Goal: Information Seeking & Learning: Learn about a topic

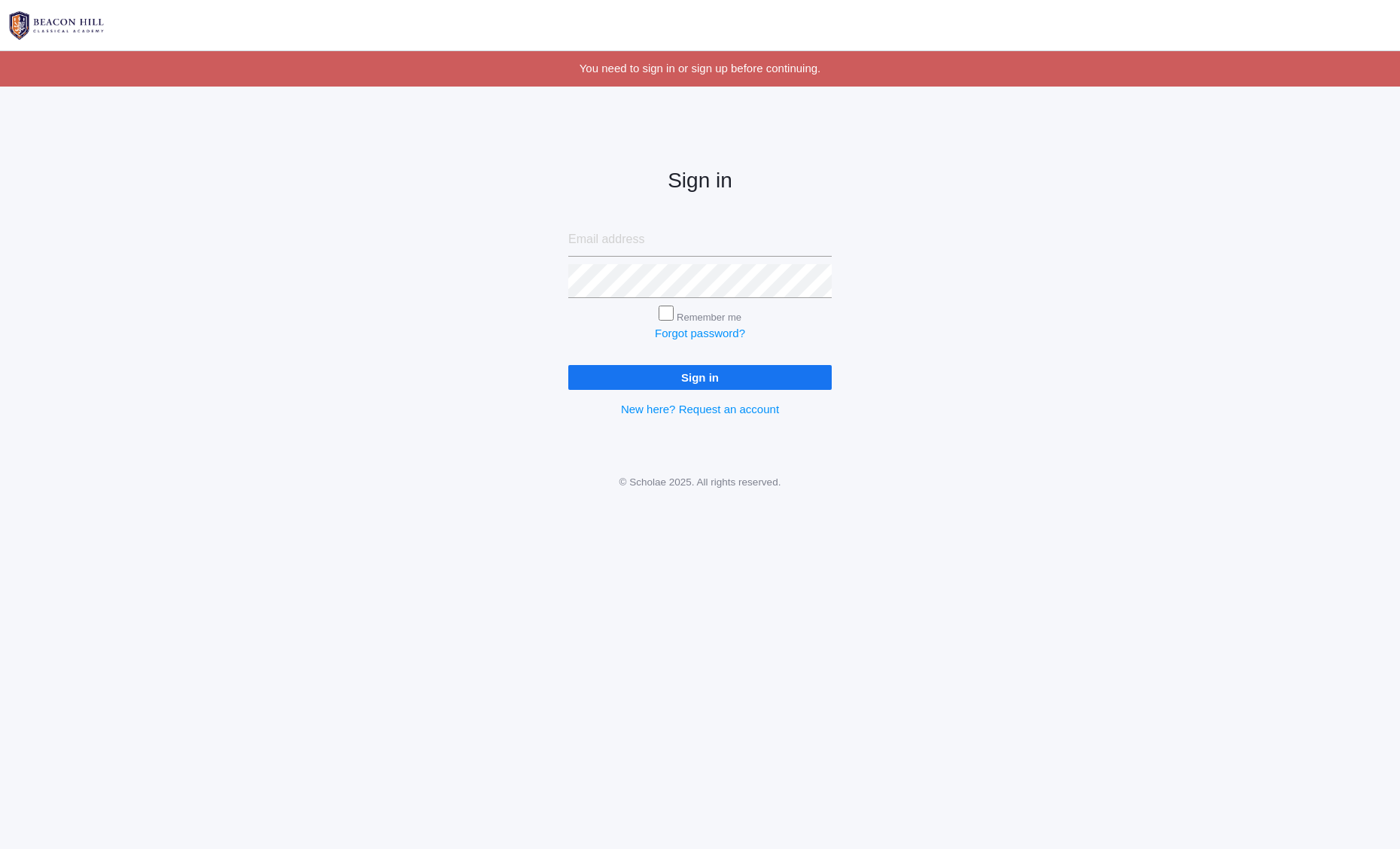
type input "bobbylangin@gmail.com"
click at [680, 380] on input "Sign in" at bounding box center [700, 378] width 263 height 25
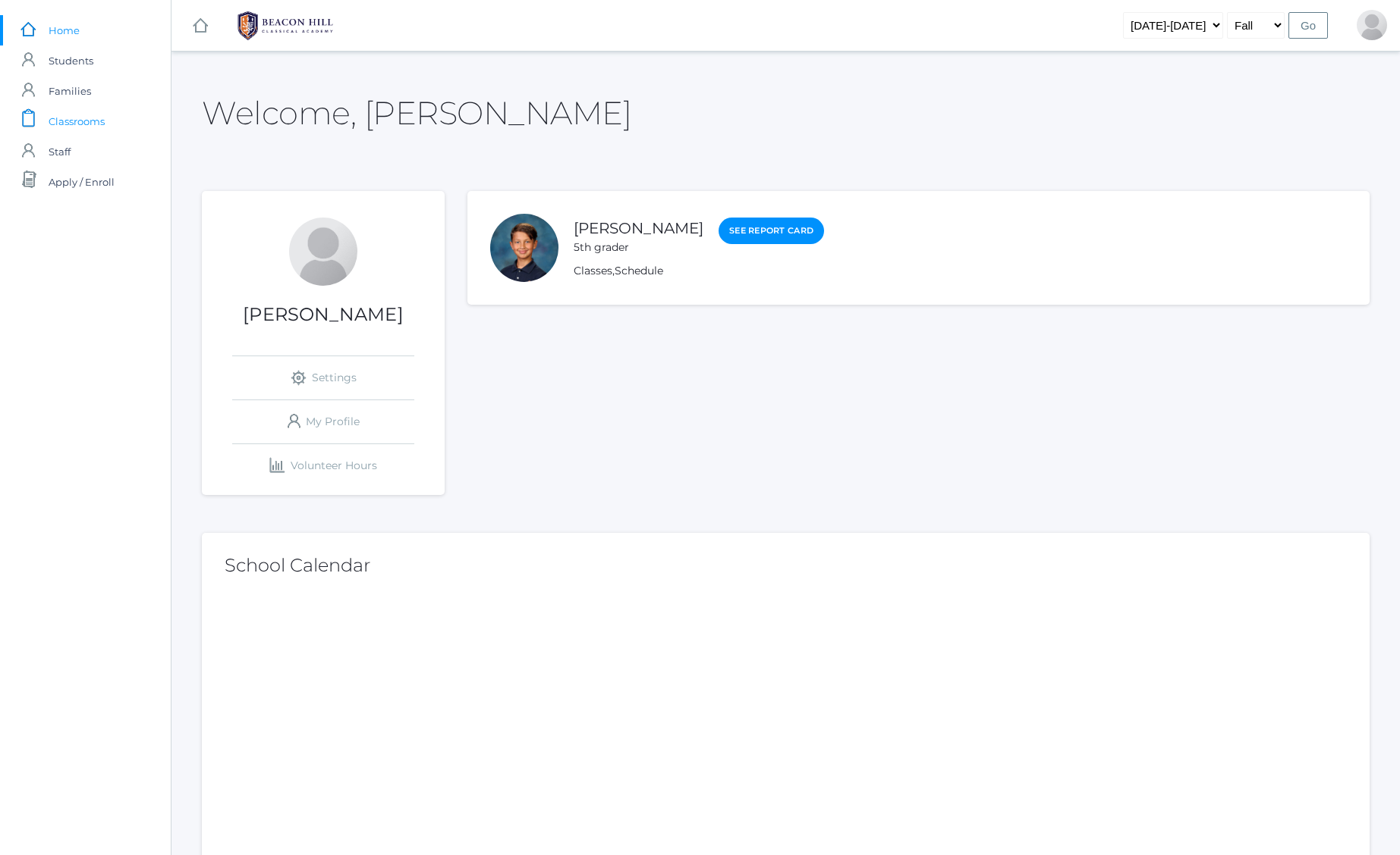
click at [72, 123] on span "Classrooms" at bounding box center [76, 121] width 57 height 31
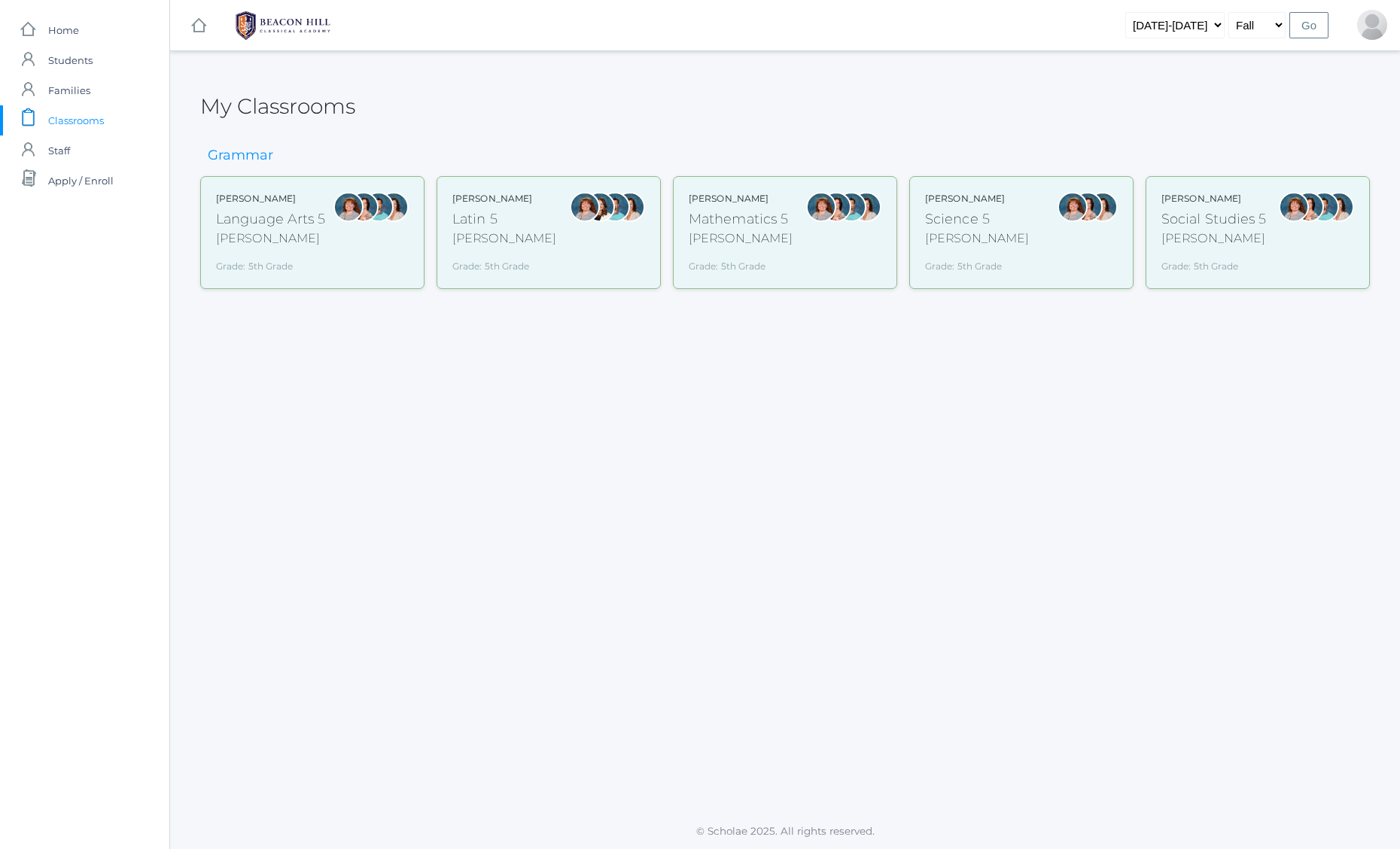
click at [522, 266] on div "Grade: 5th Grade" at bounding box center [503, 263] width 104 height 19
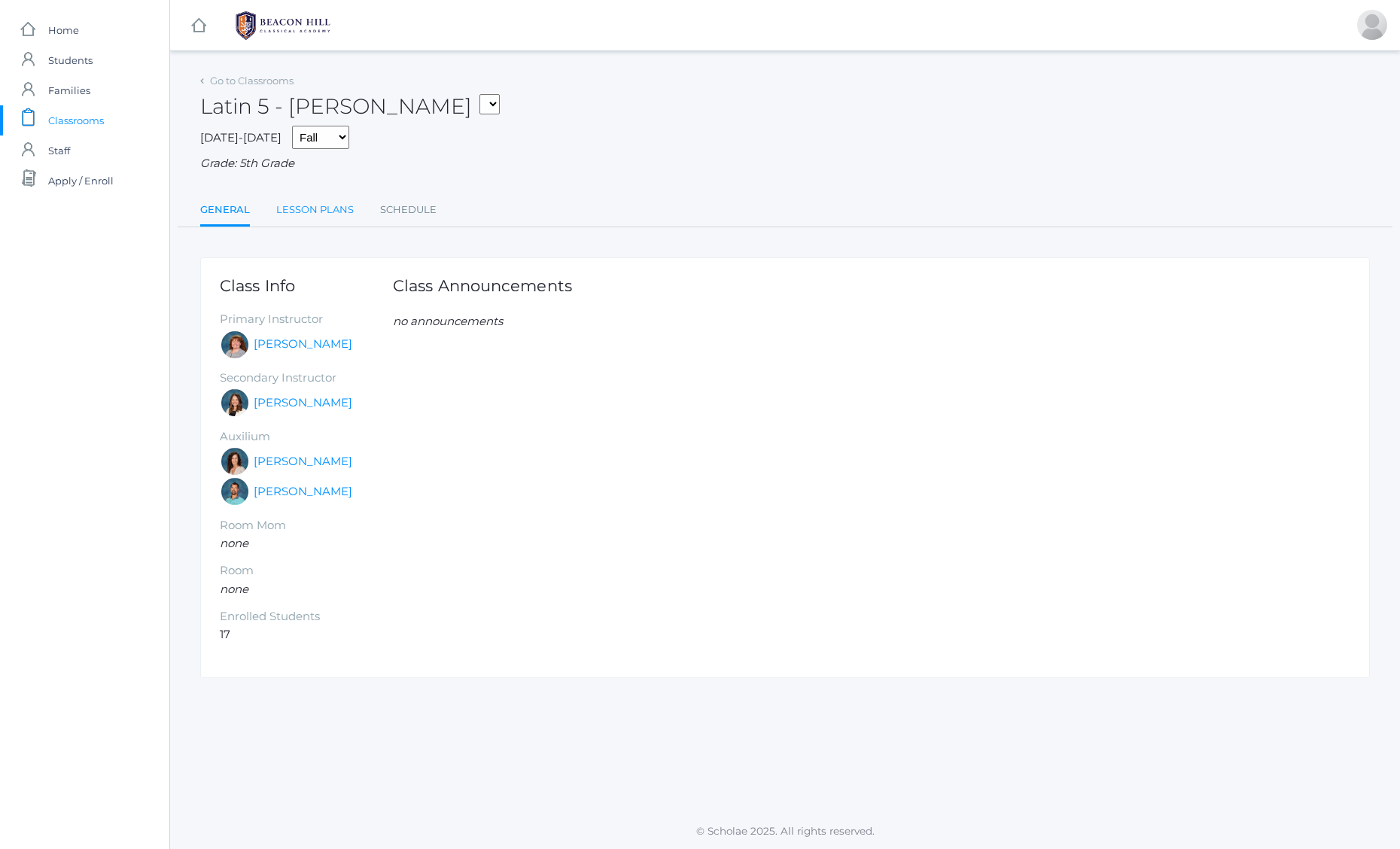
click at [342, 206] on link "Lesson Plans" at bounding box center [315, 210] width 77 height 30
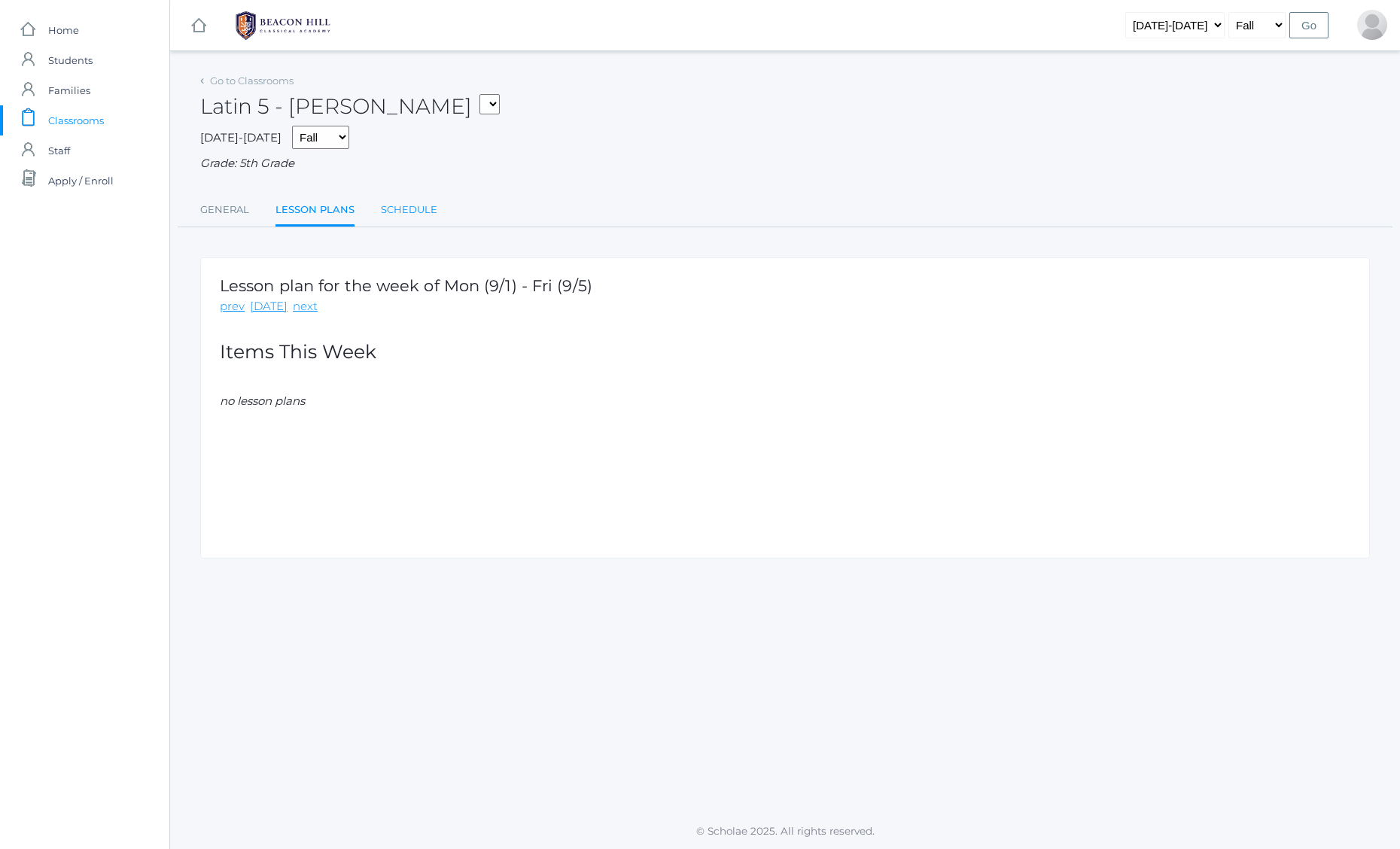
click at [388, 204] on link "Schedule" at bounding box center [409, 210] width 56 height 30
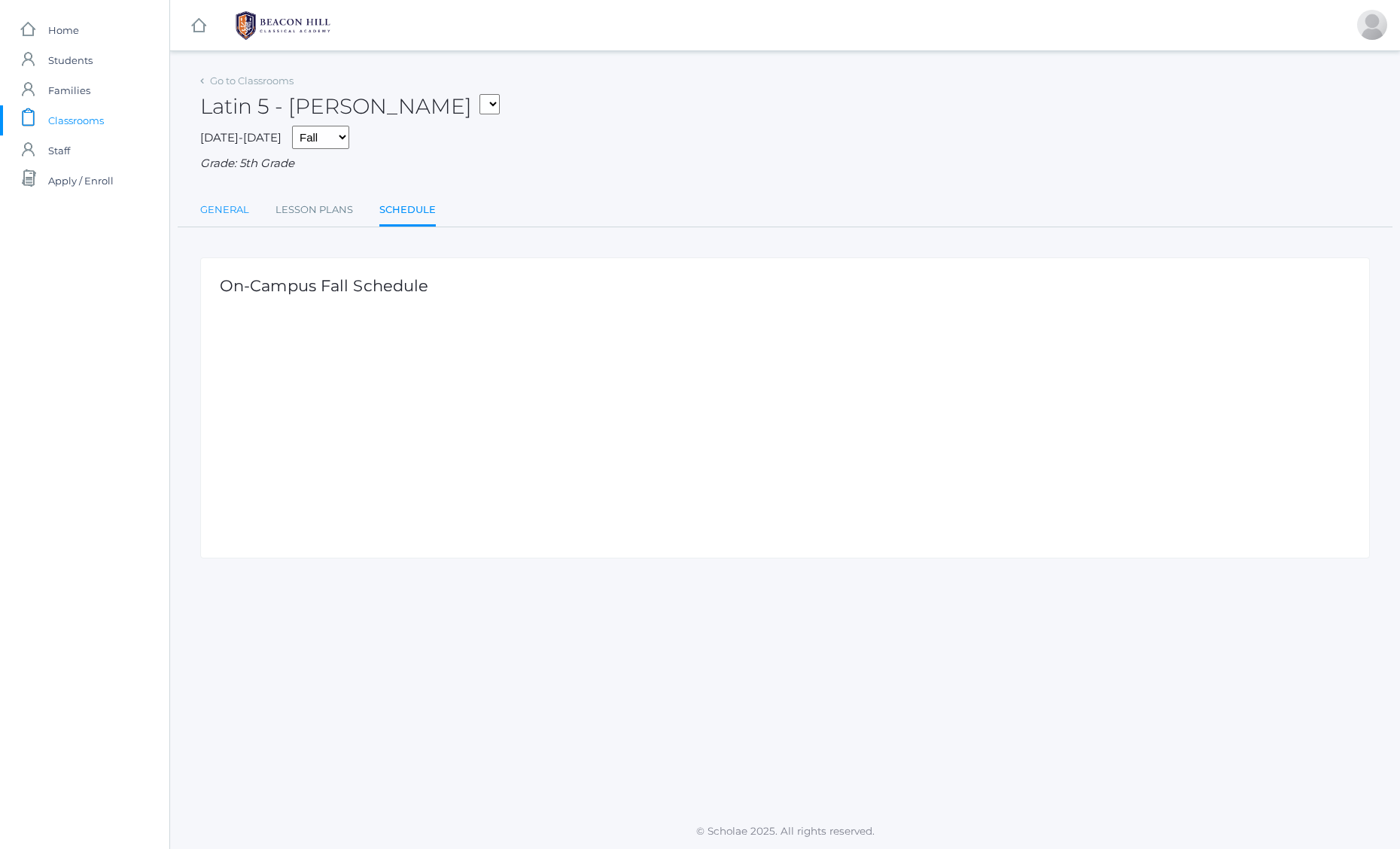
click at [221, 206] on link "General" at bounding box center [224, 210] width 49 height 30
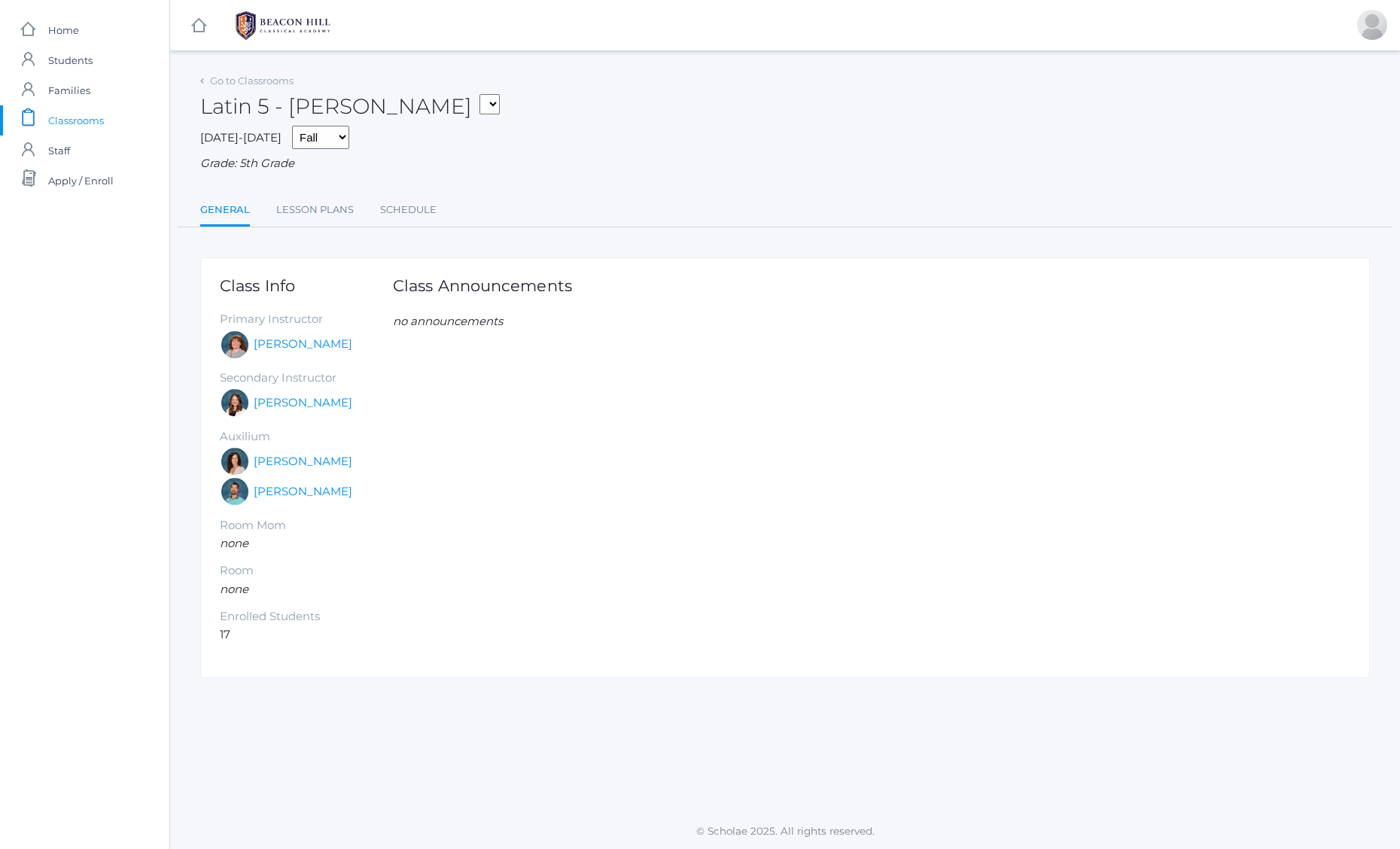
click at [76, 123] on span "Classrooms" at bounding box center [75, 120] width 56 height 30
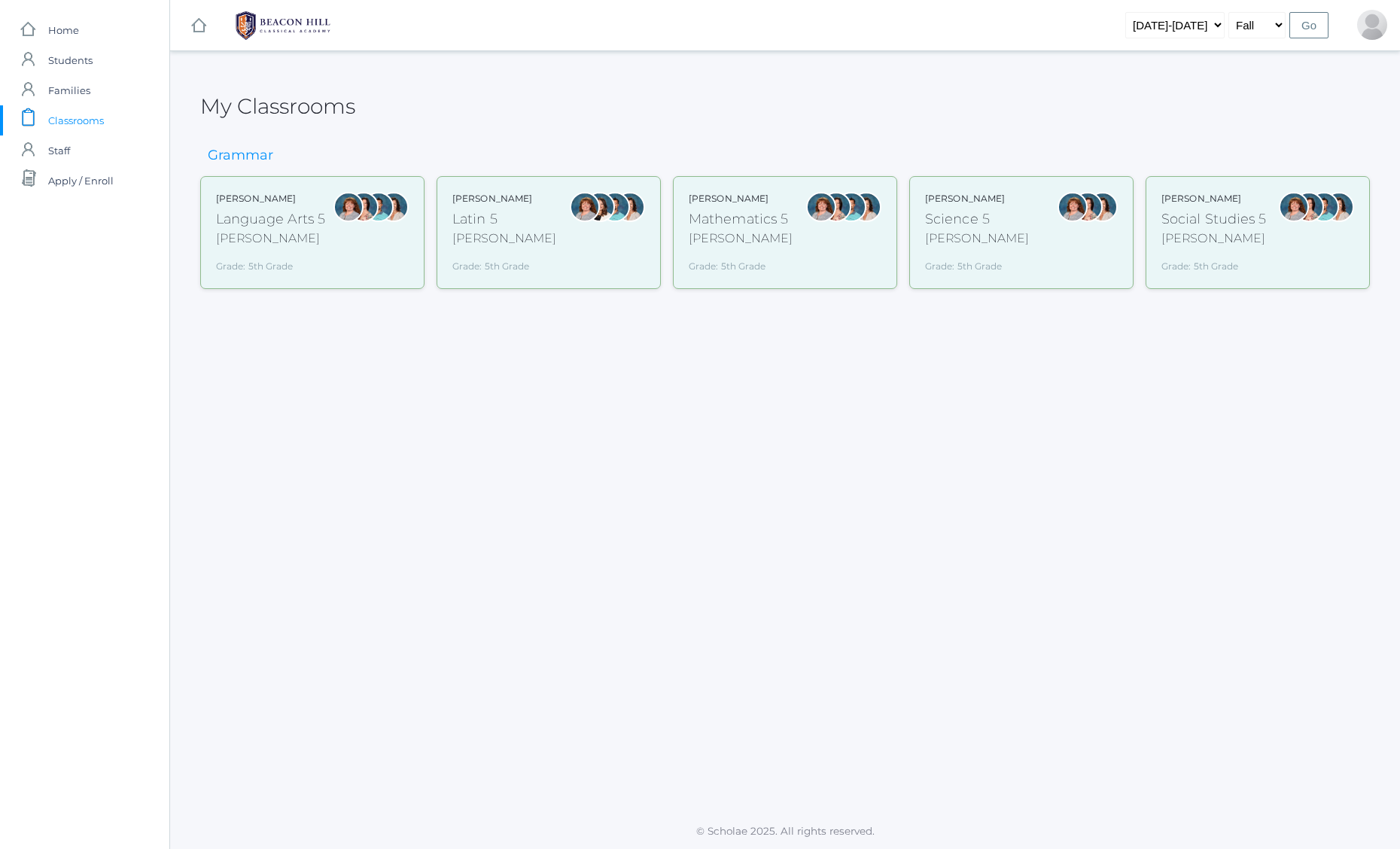
click at [316, 233] on div "Bence" at bounding box center [271, 238] width 110 height 18
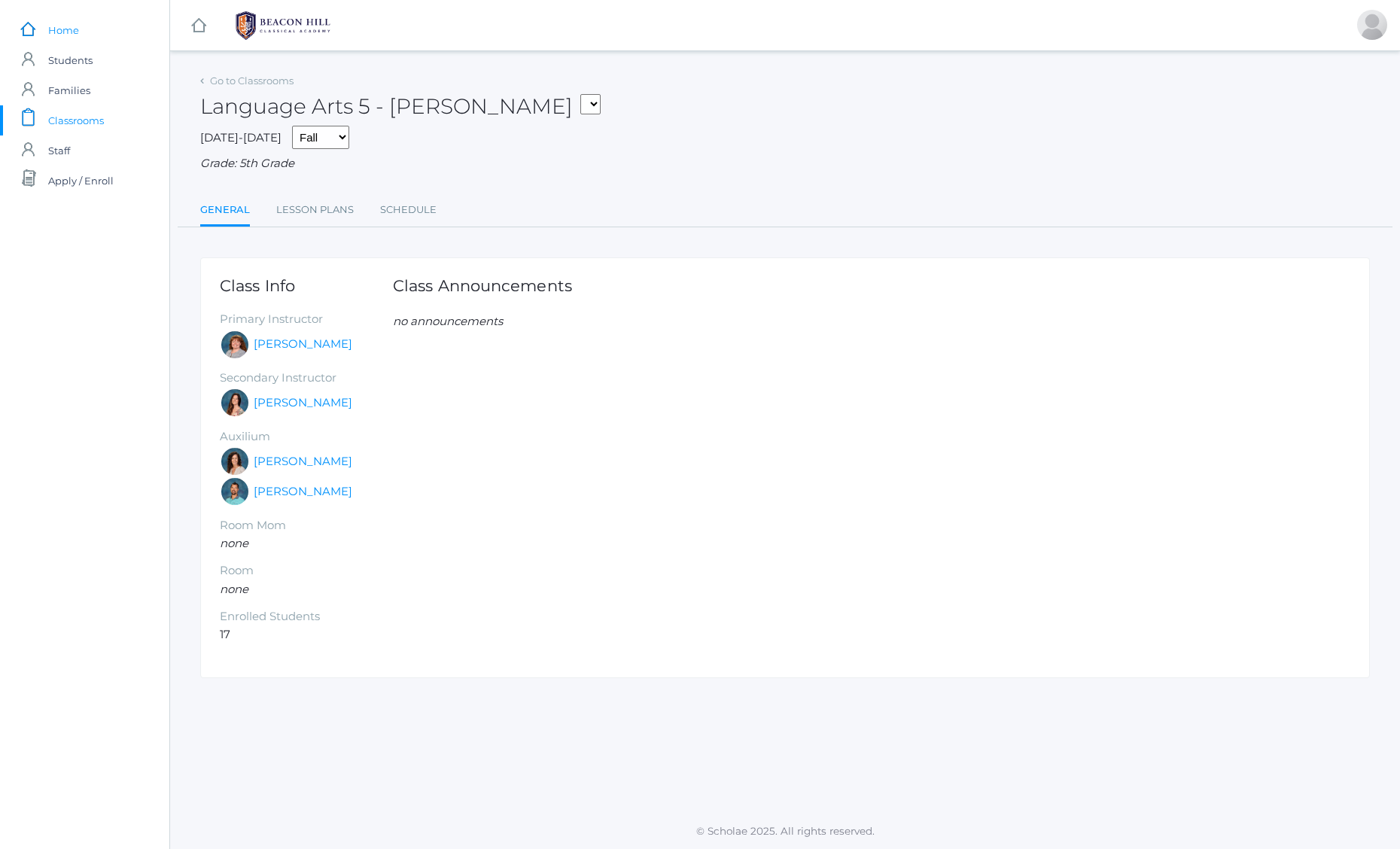
click at [65, 33] on span "Home" at bounding box center [64, 29] width 31 height 30
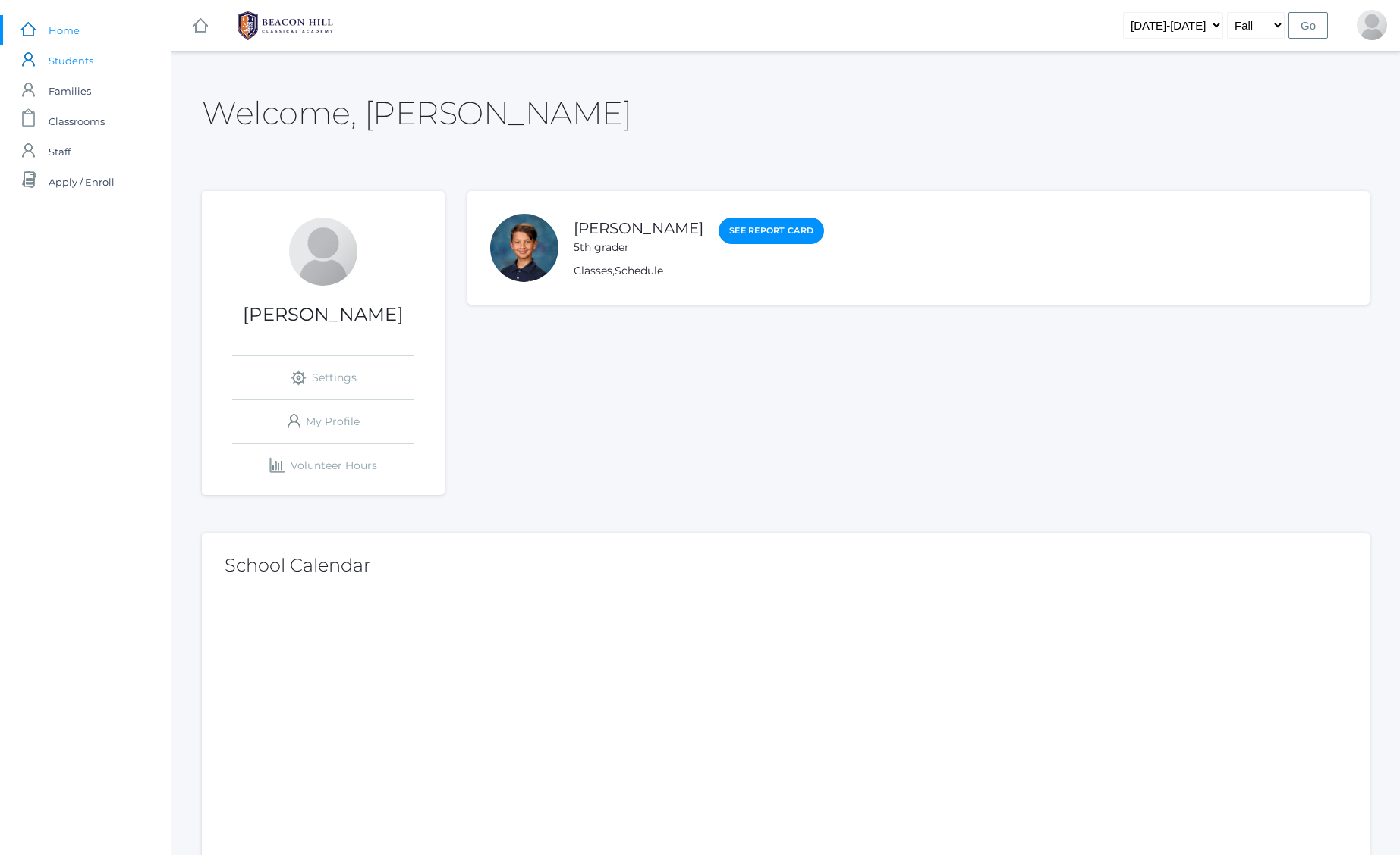
click at [65, 55] on span "Students" at bounding box center [71, 60] width 45 height 31
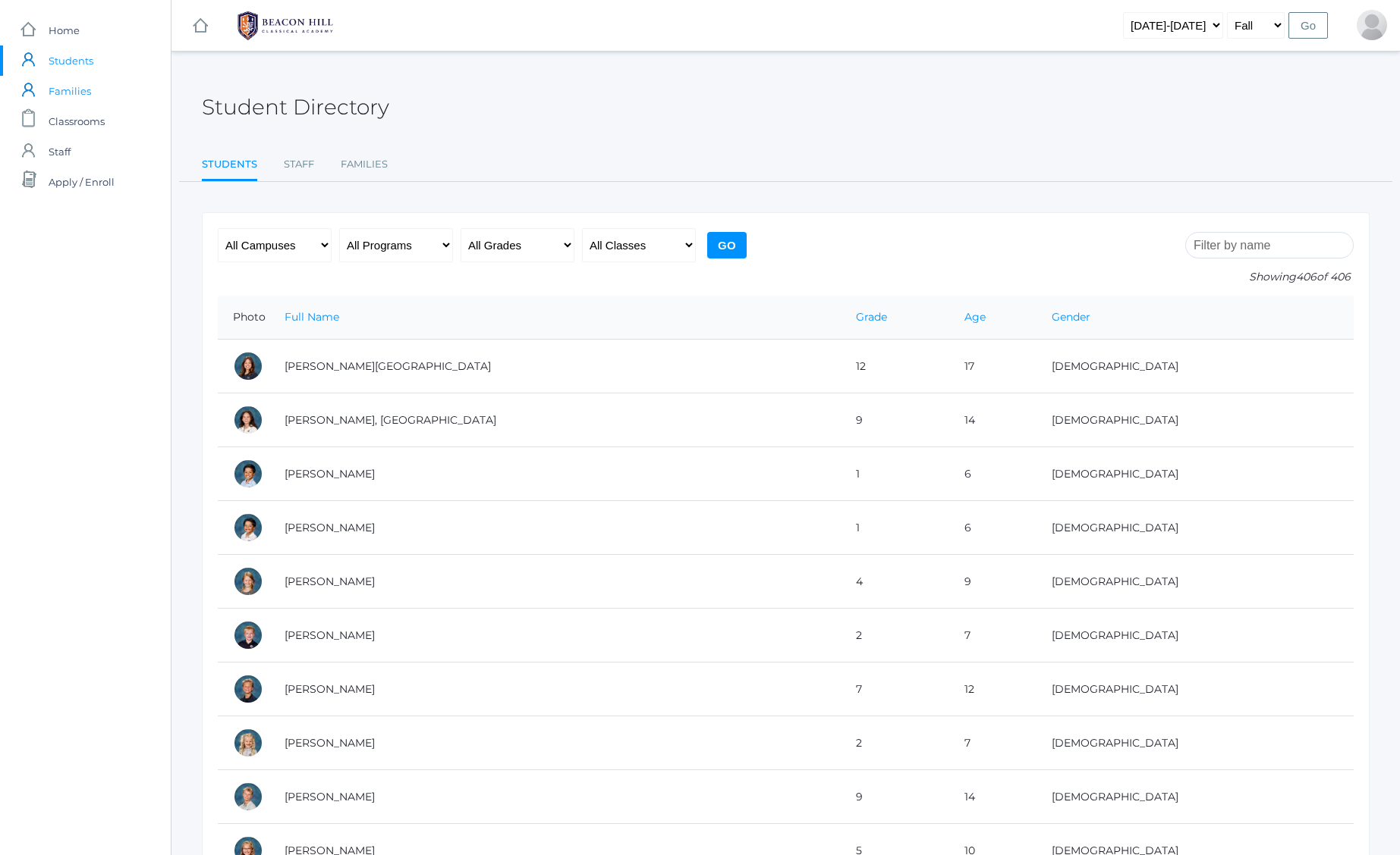
click at [62, 89] on span "Families" at bounding box center [70, 91] width 43 height 31
click at [71, 116] on span "Classrooms" at bounding box center [76, 121] width 57 height 31
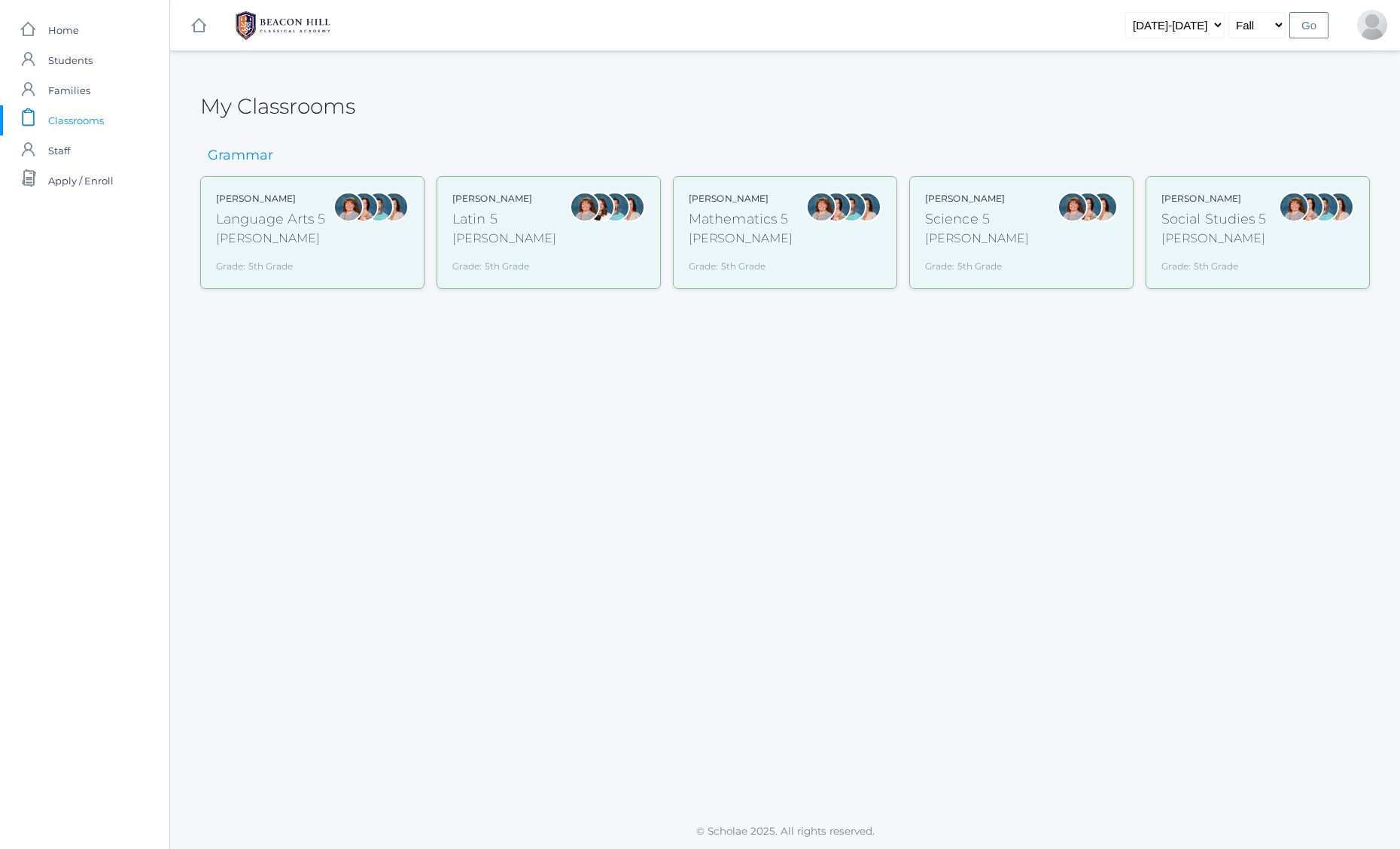
click at [782, 270] on div "Grade: 5th Grade" at bounding box center [740, 263] width 104 height 19
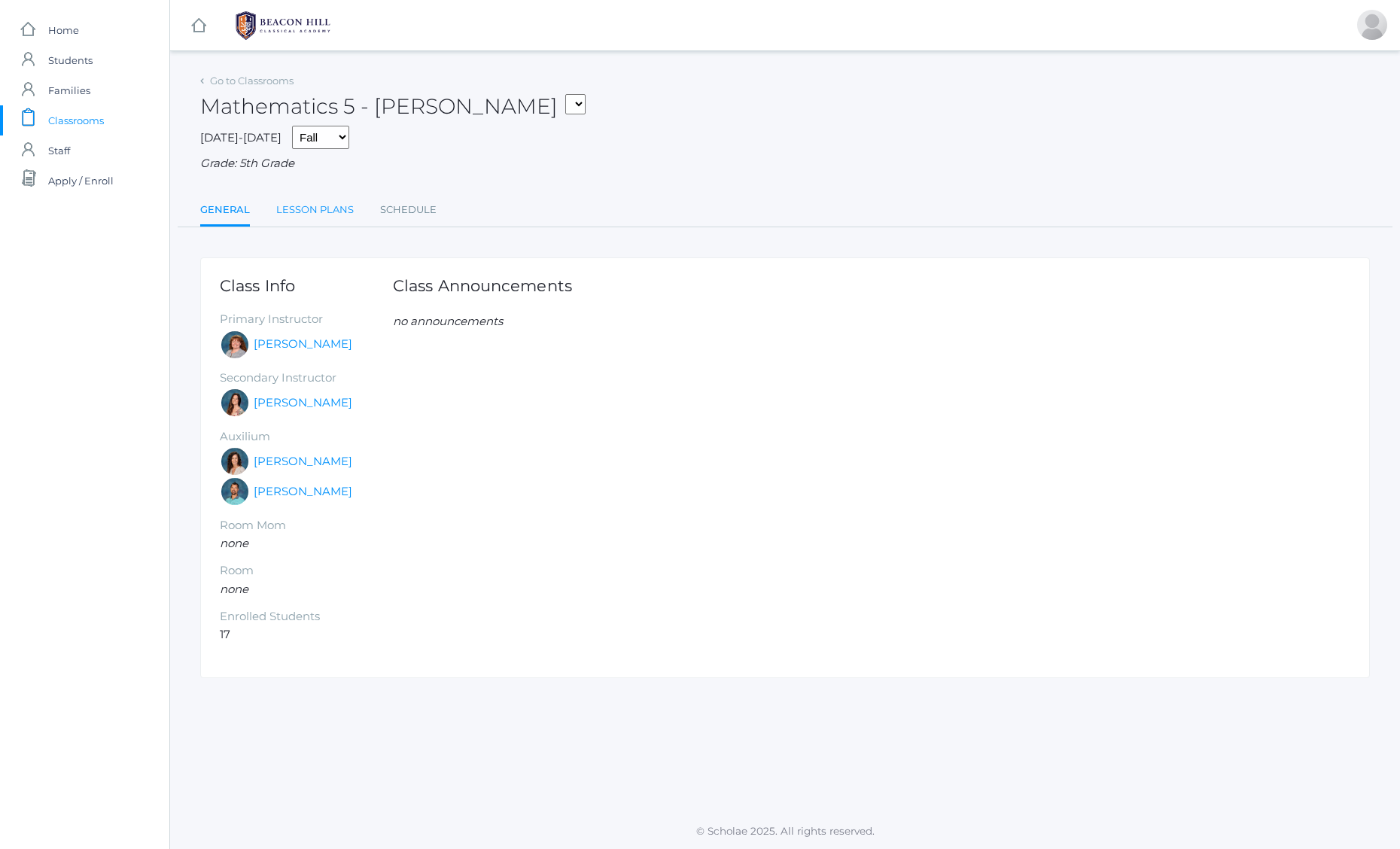
click at [340, 201] on link "Lesson Plans" at bounding box center [315, 210] width 77 height 30
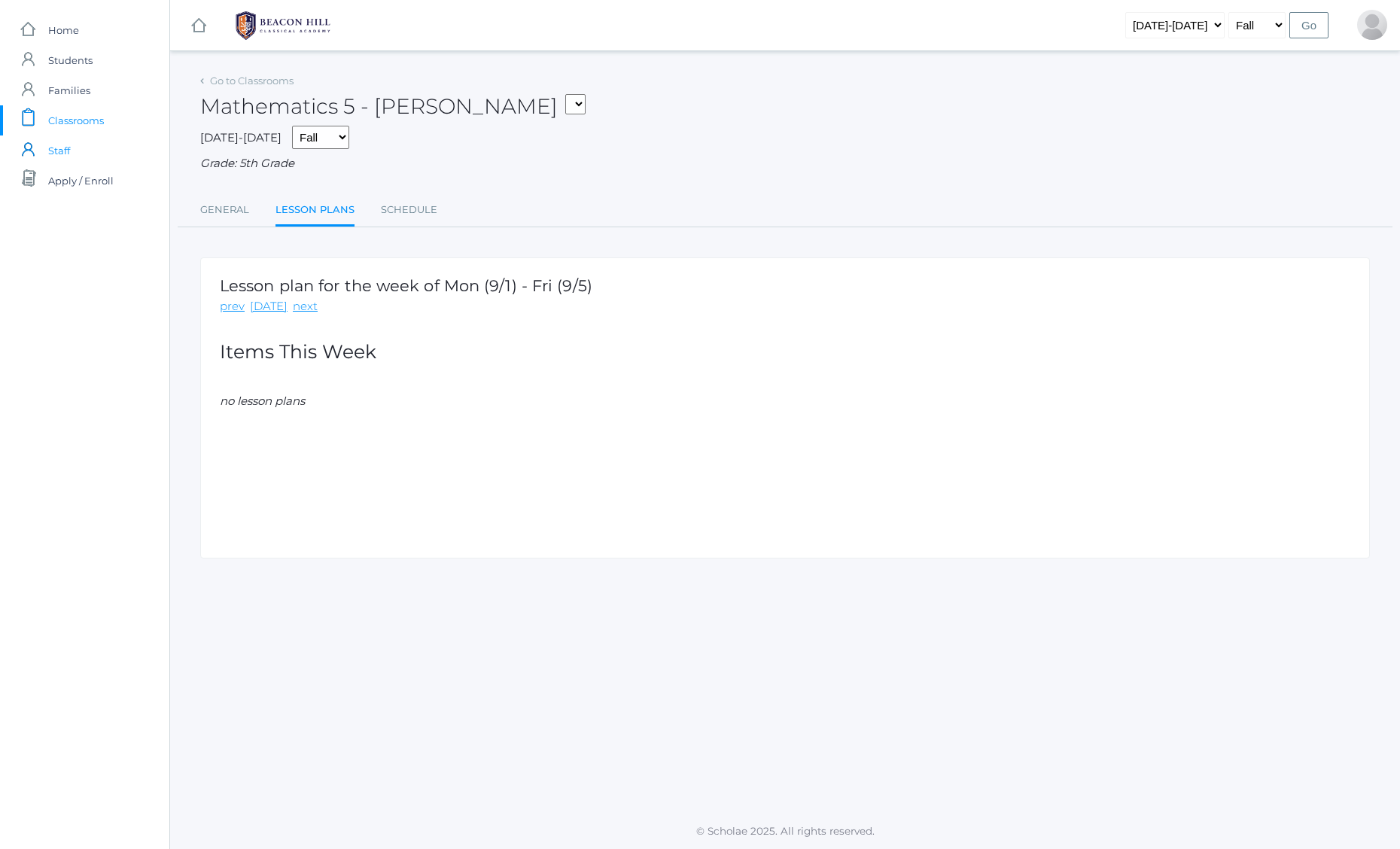
click at [68, 144] on span "Staff" at bounding box center [59, 150] width 22 height 30
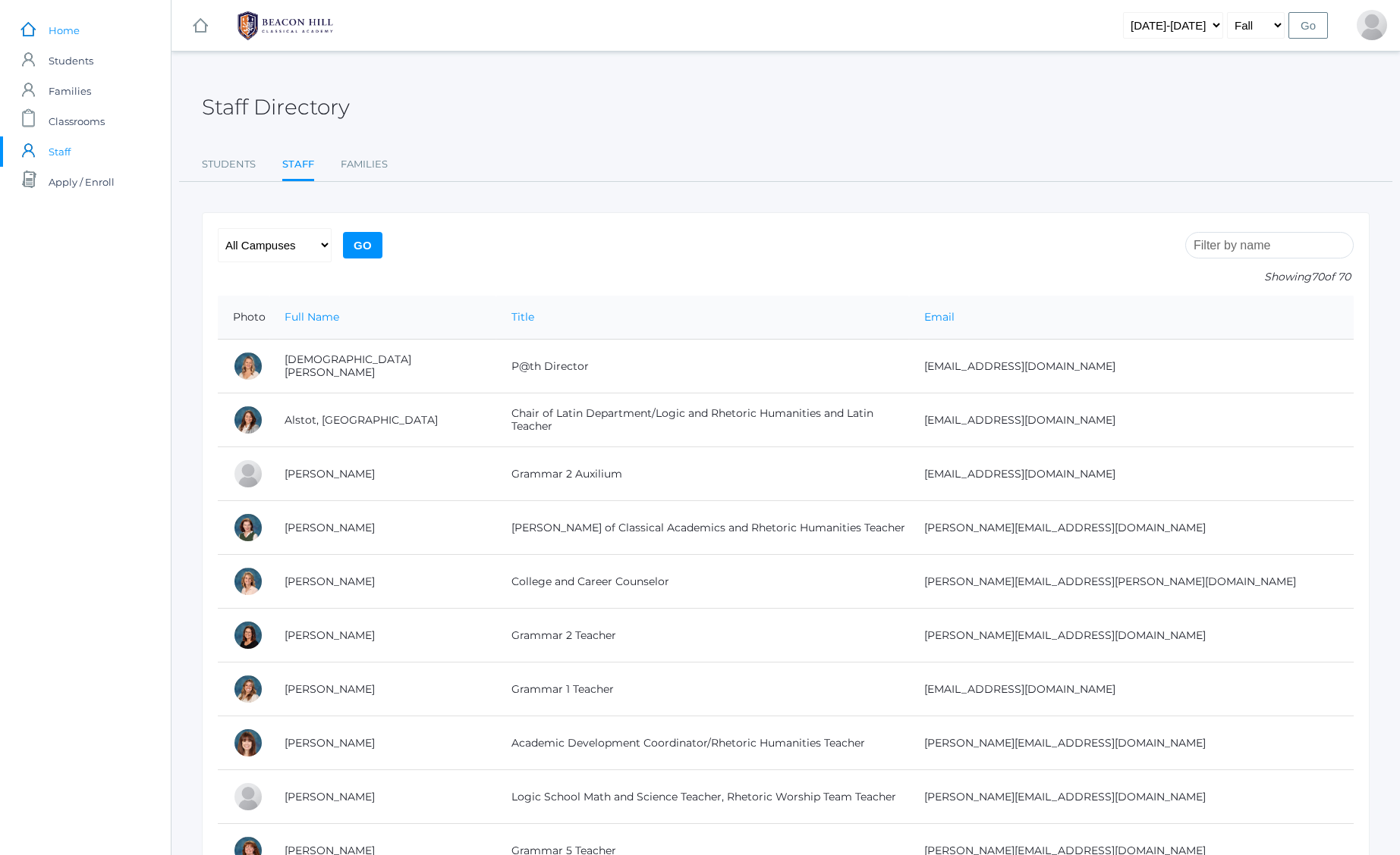
click at [63, 29] on span "Home" at bounding box center [64, 30] width 32 height 31
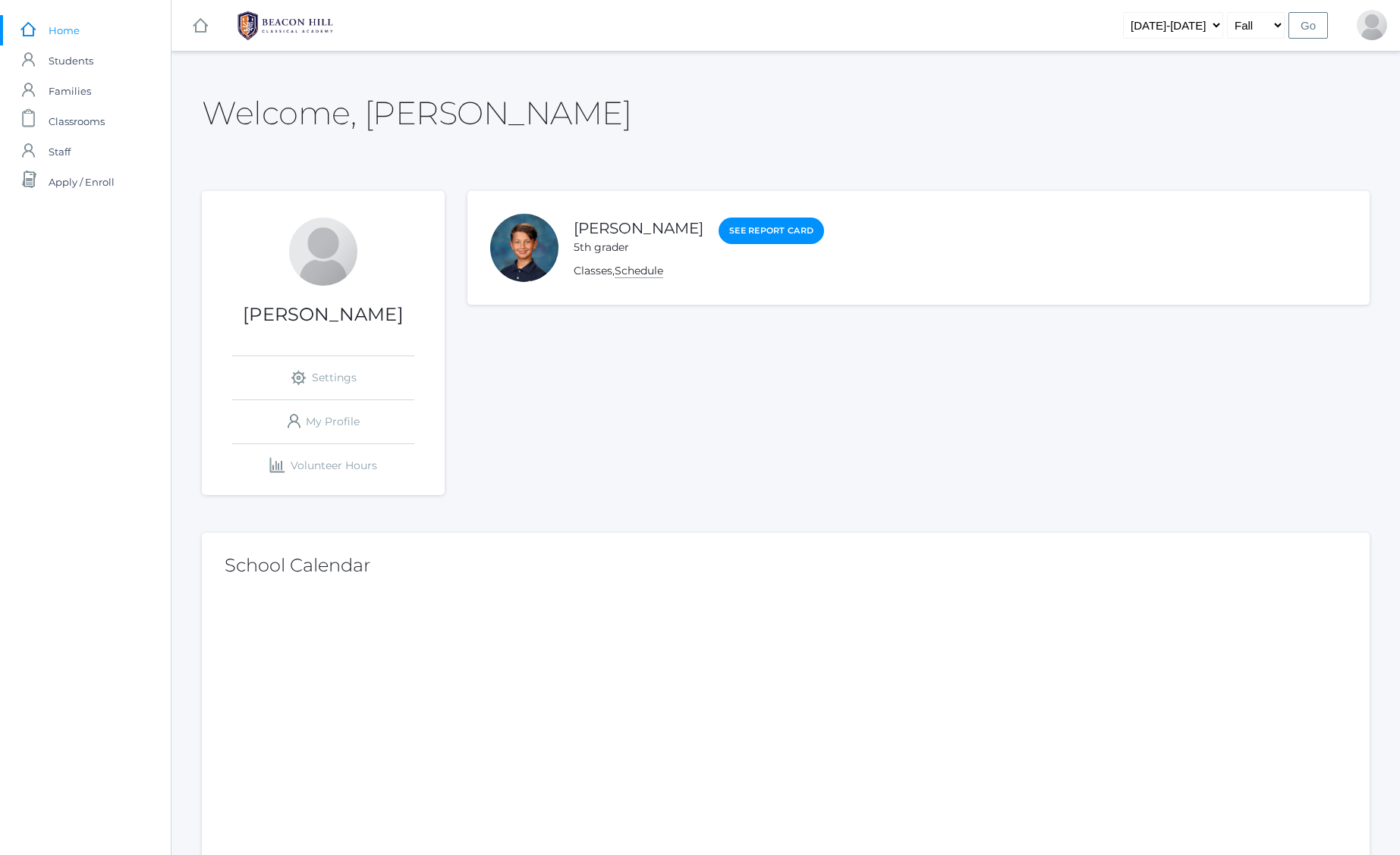
click at [655, 267] on link "Schedule" at bounding box center [638, 272] width 48 height 15
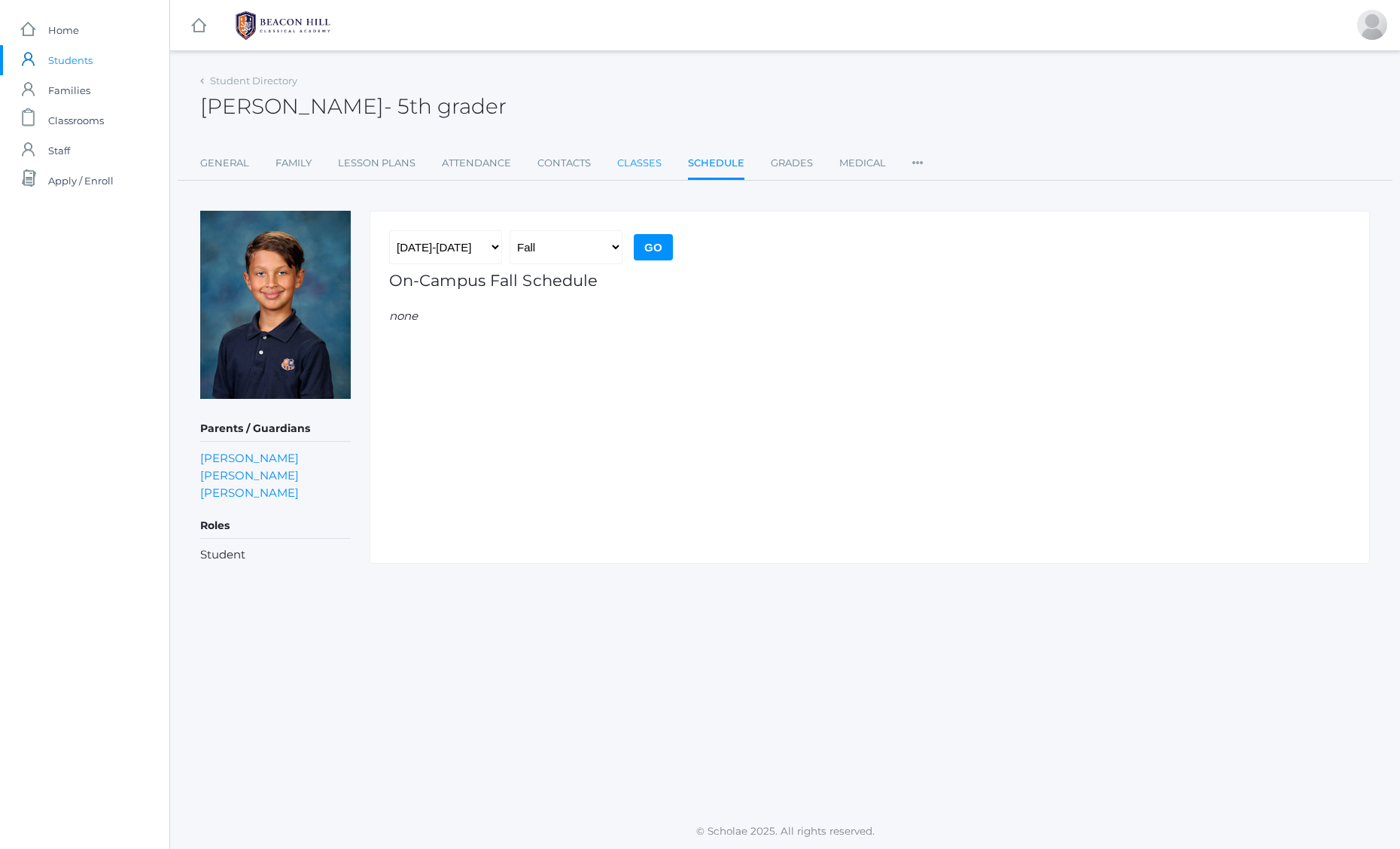
click at [644, 158] on link "Classes" at bounding box center [639, 163] width 44 height 30
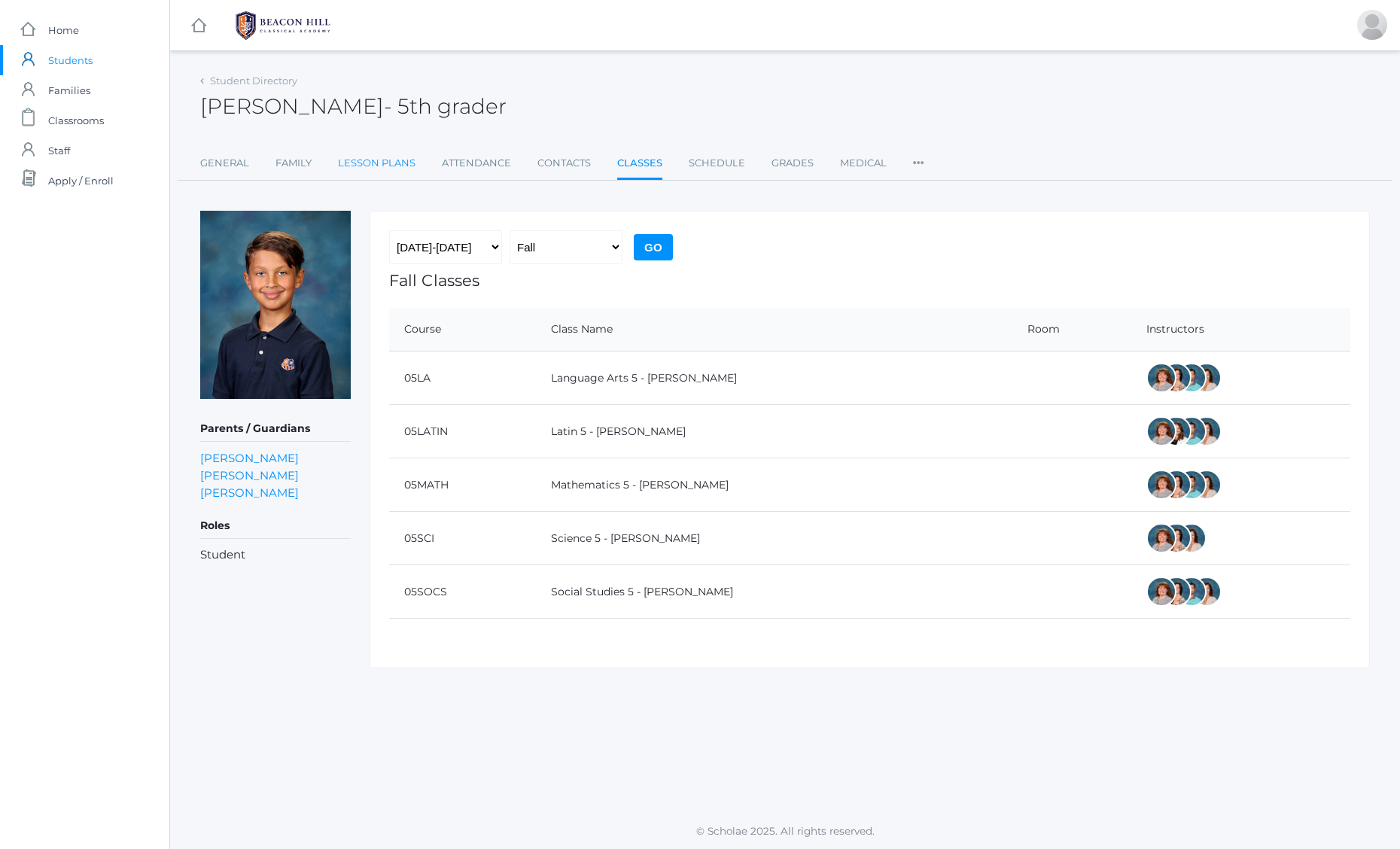
click at [372, 166] on link "Lesson Plans" at bounding box center [376, 163] width 77 height 30
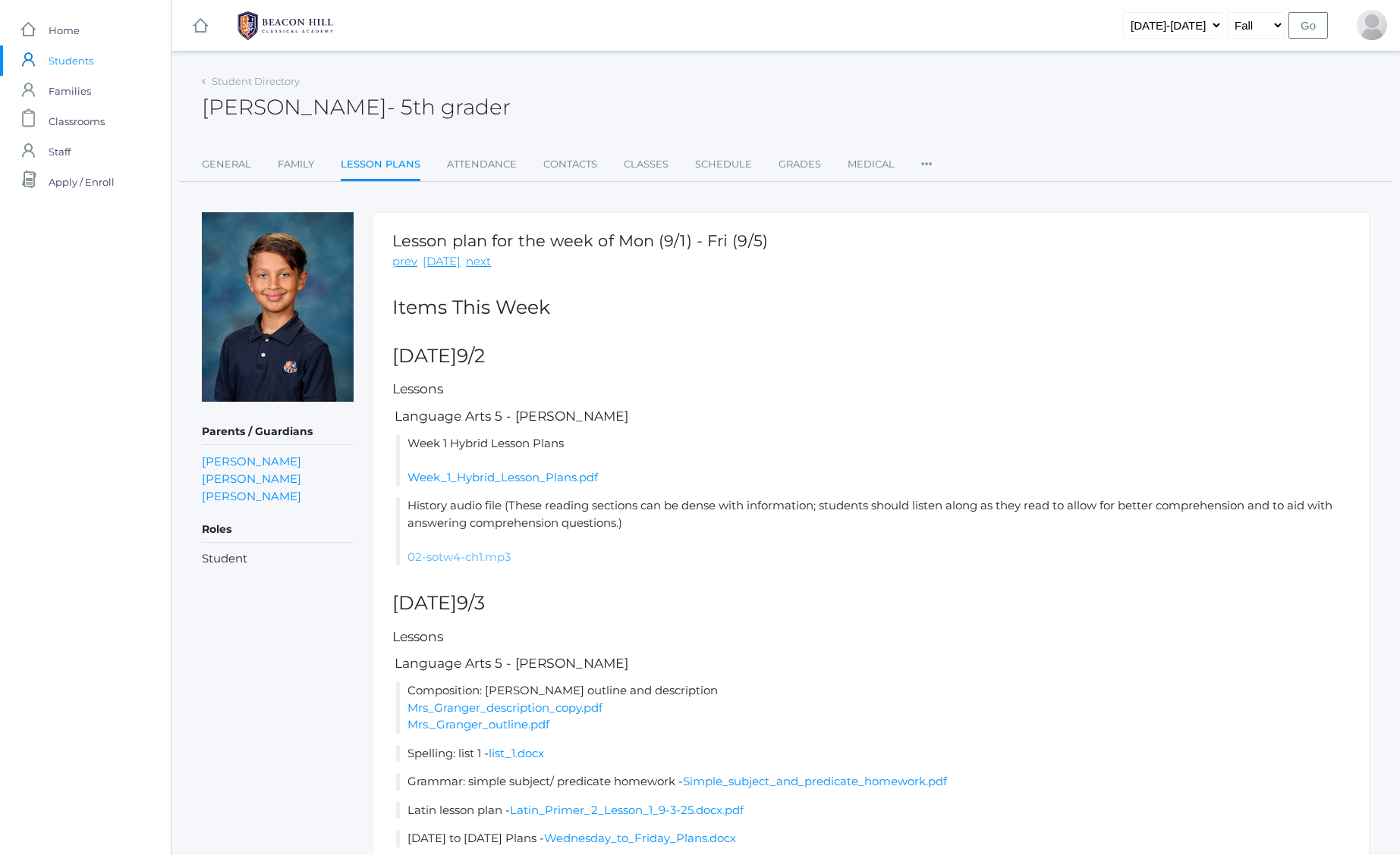
click at [461, 555] on link "02-sotw4-ch1.mp3" at bounding box center [458, 557] width 103 height 15
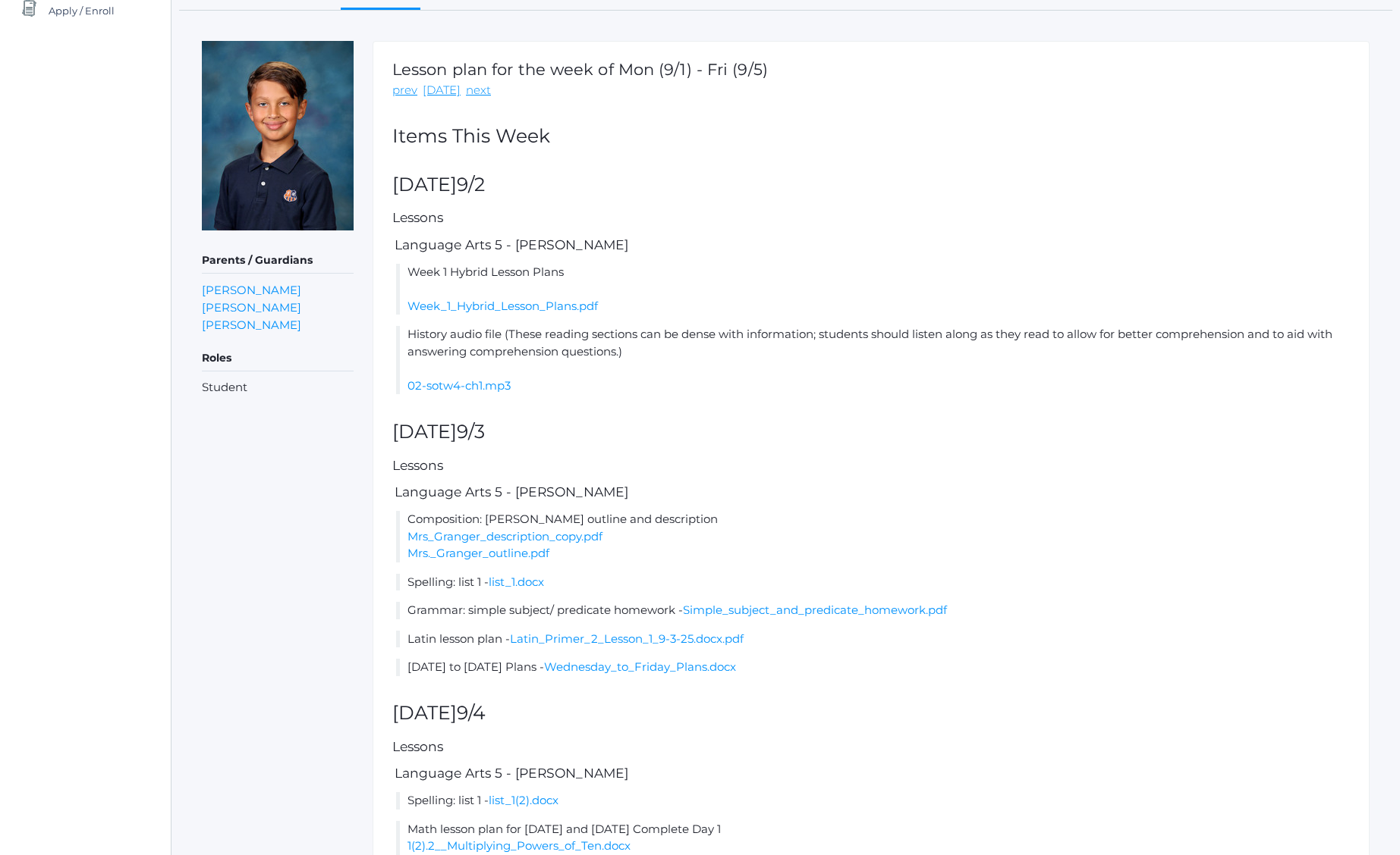
scroll to position [172, 0]
click at [569, 534] on link "Mrs_Granger_description_copy.pdf" at bounding box center [505, 536] width 195 height 15
click at [501, 579] on link "list_1.docx" at bounding box center [517, 581] width 56 height 15
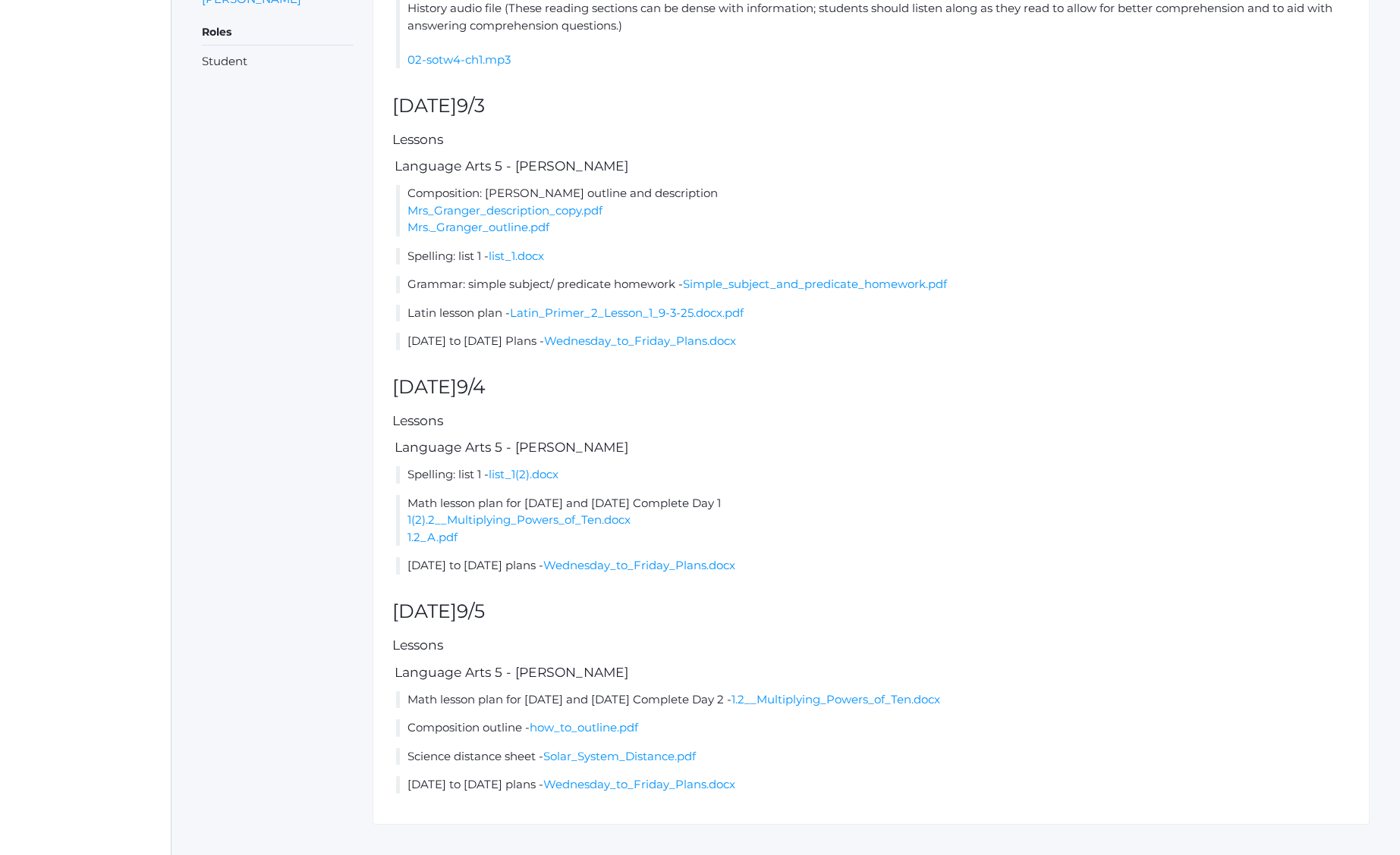
scroll to position [522, 0]
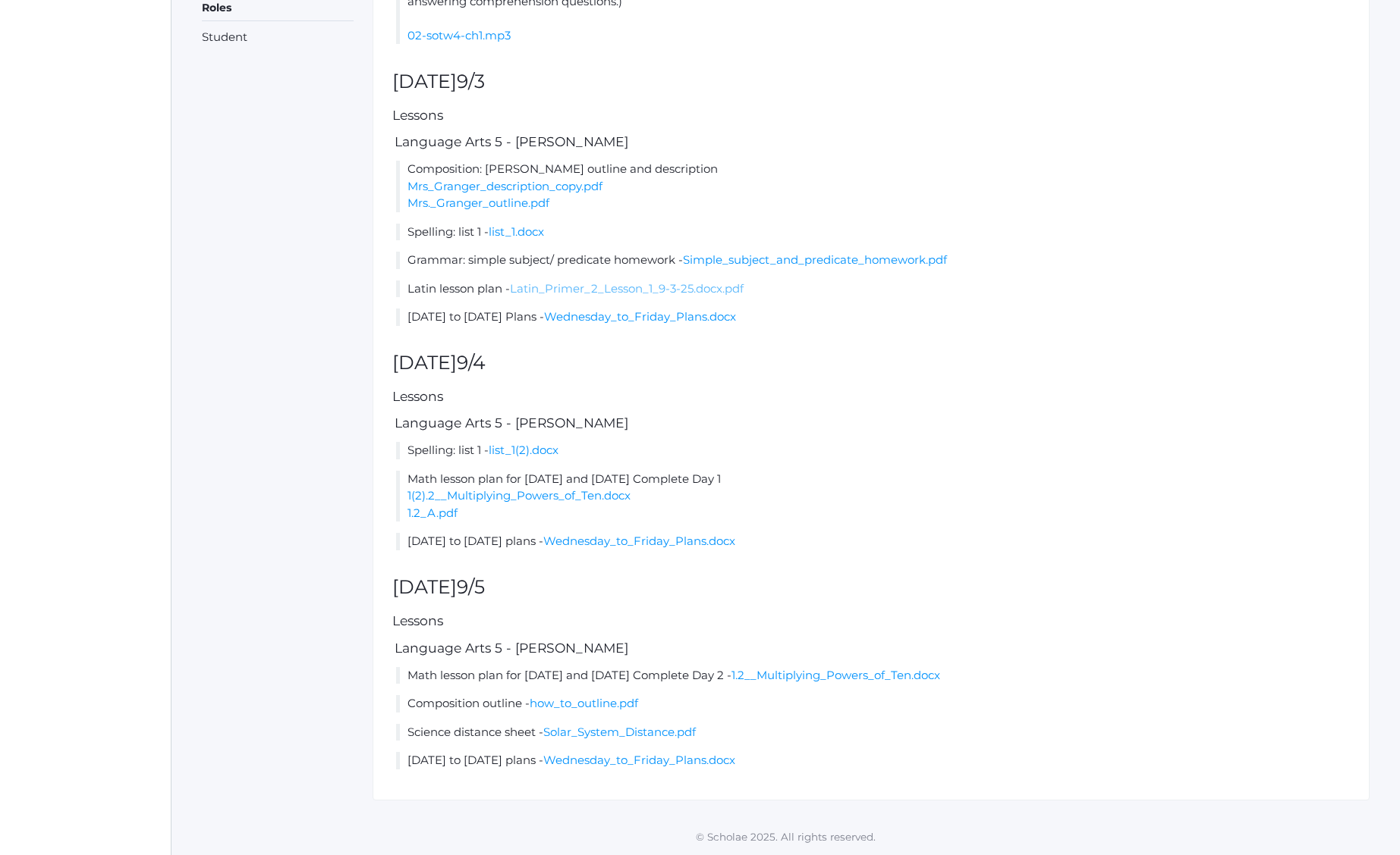
click at [595, 285] on link "Latin_Primer_2_Lesson_1_9-3-25.docx.pdf" at bounding box center [626, 288] width 234 height 15
click at [607, 319] on link "Wednesday_to_Friday_Plans.docx" at bounding box center [639, 317] width 192 height 15
click at [508, 183] on link "Mrs_Granger_description_copy.pdf" at bounding box center [505, 186] width 195 height 15
click at [837, 332] on div "Lesson plan for the week of Mon (9/1) - Fri (9/5) prev [DATE] next Items [DATE]…" at bounding box center [870, 245] width 996 height 1109
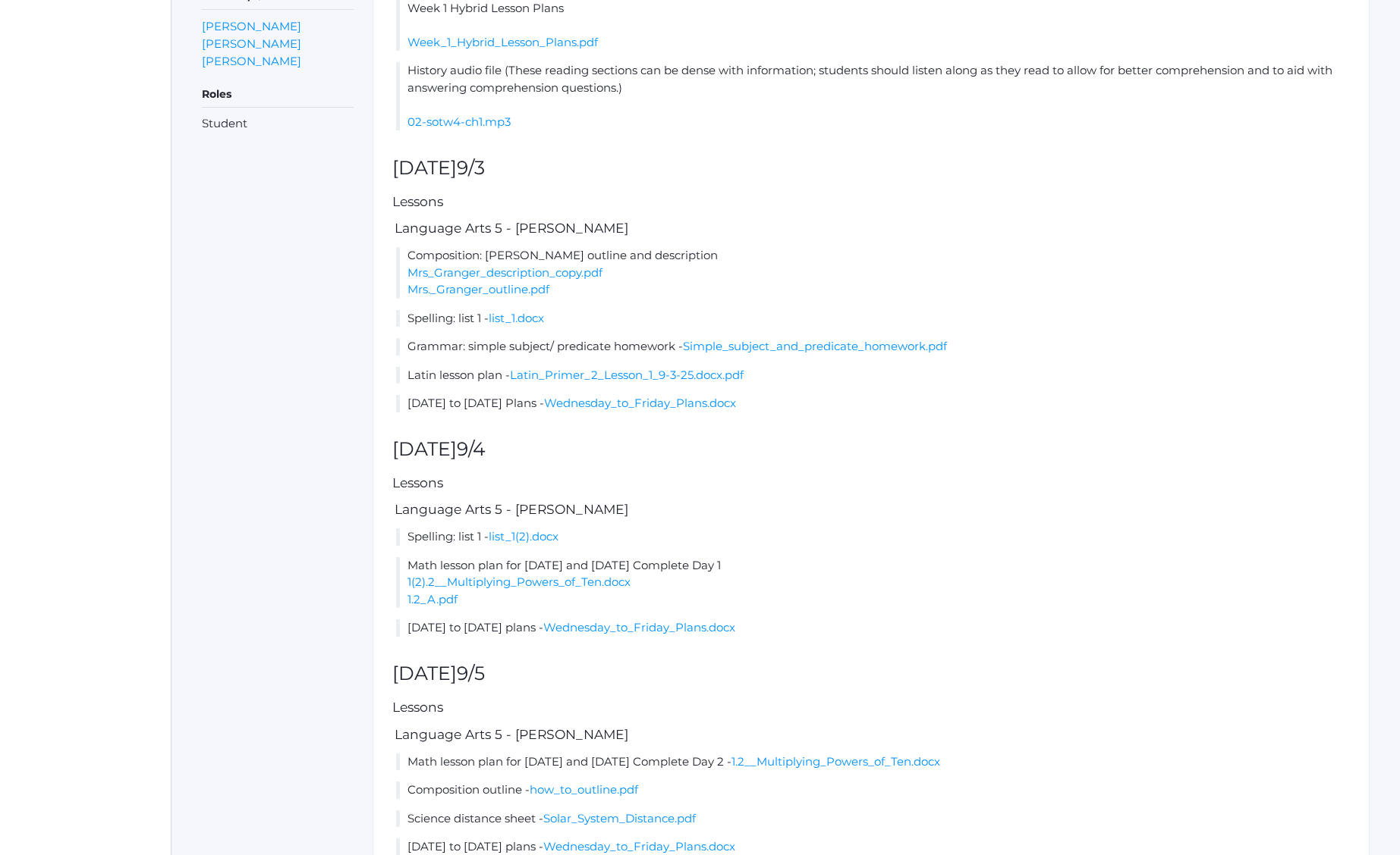
scroll to position [460, 0]
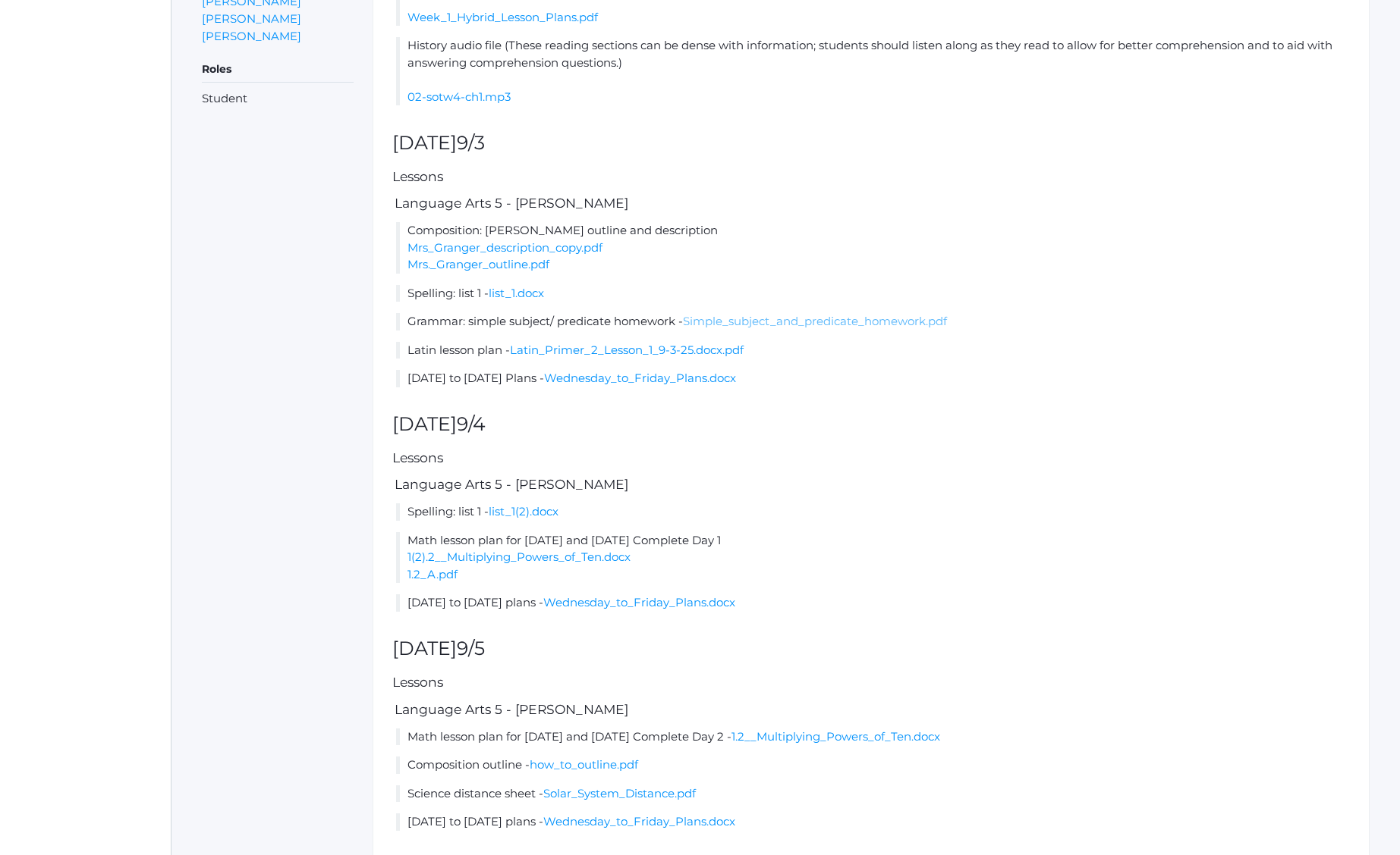
click at [757, 321] on link "Simple_subject_and_predicate_homework.pdf" at bounding box center [815, 322] width 264 height 15
click at [518, 262] on link "Mrs._Granger_outline.pdf" at bounding box center [478, 264] width 142 height 15
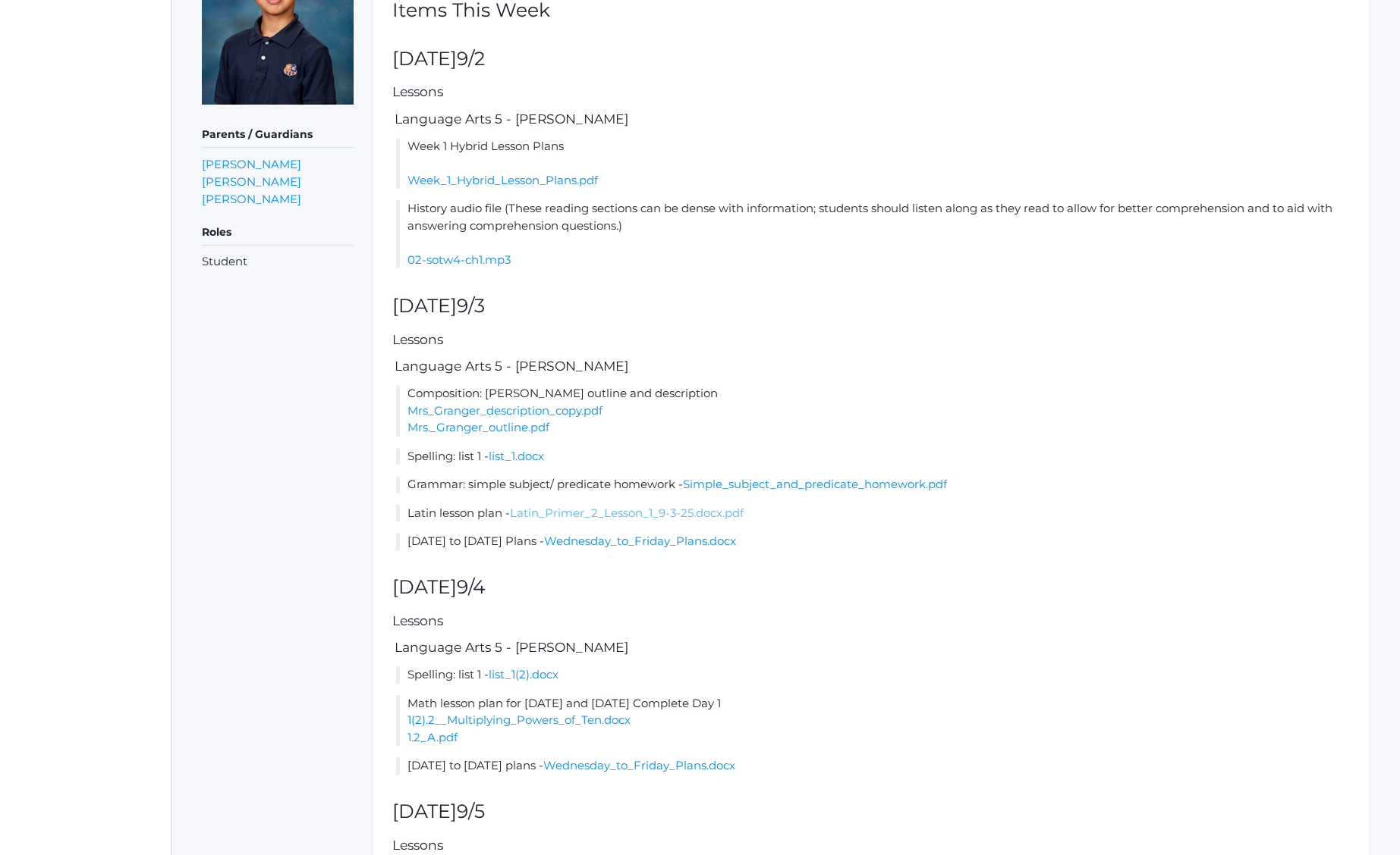
scroll to position [235, 0]
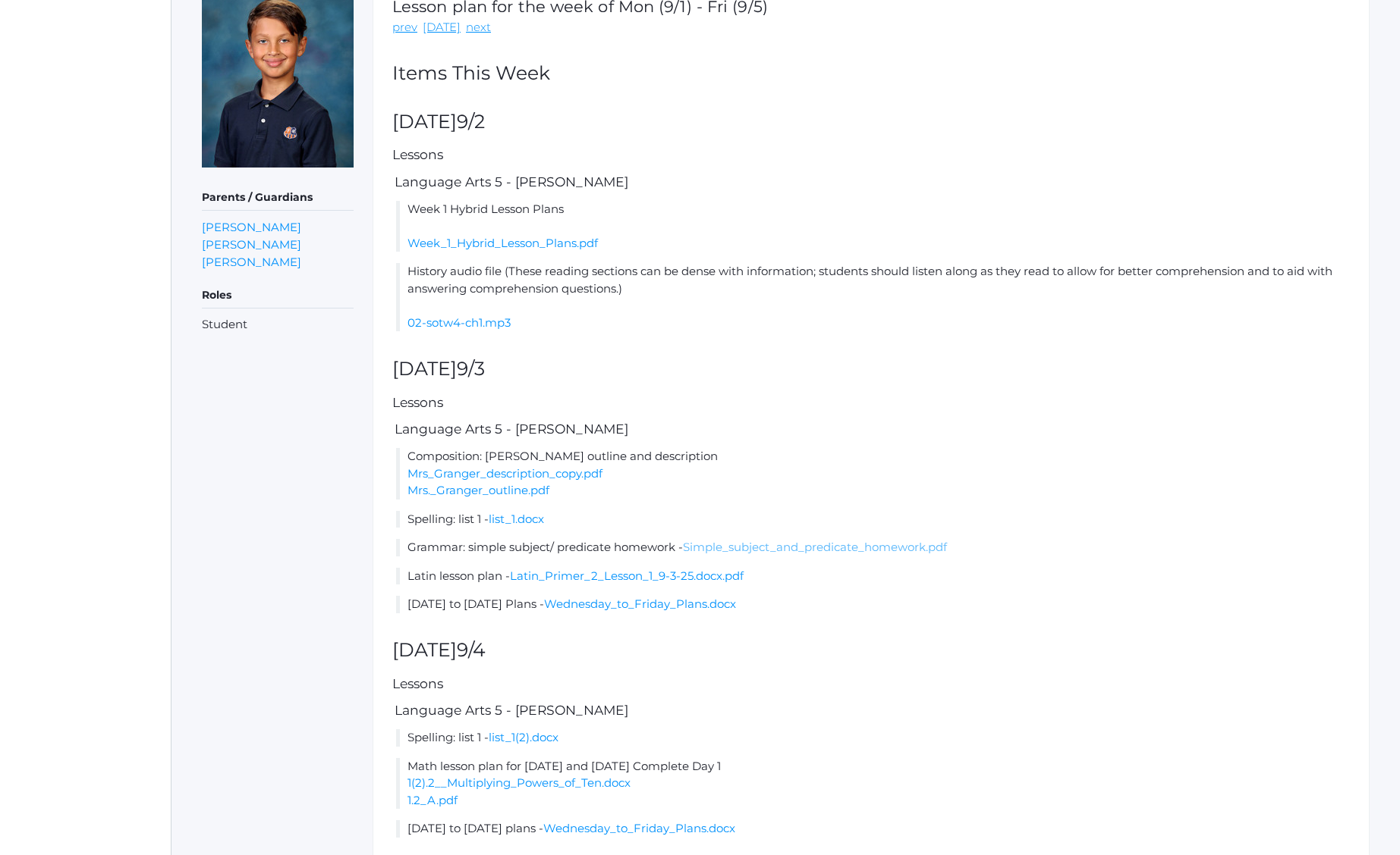
click at [896, 547] on link "Simple_subject_and_predicate_homework.pdf" at bounding box center [815, 547] width 264 height 15
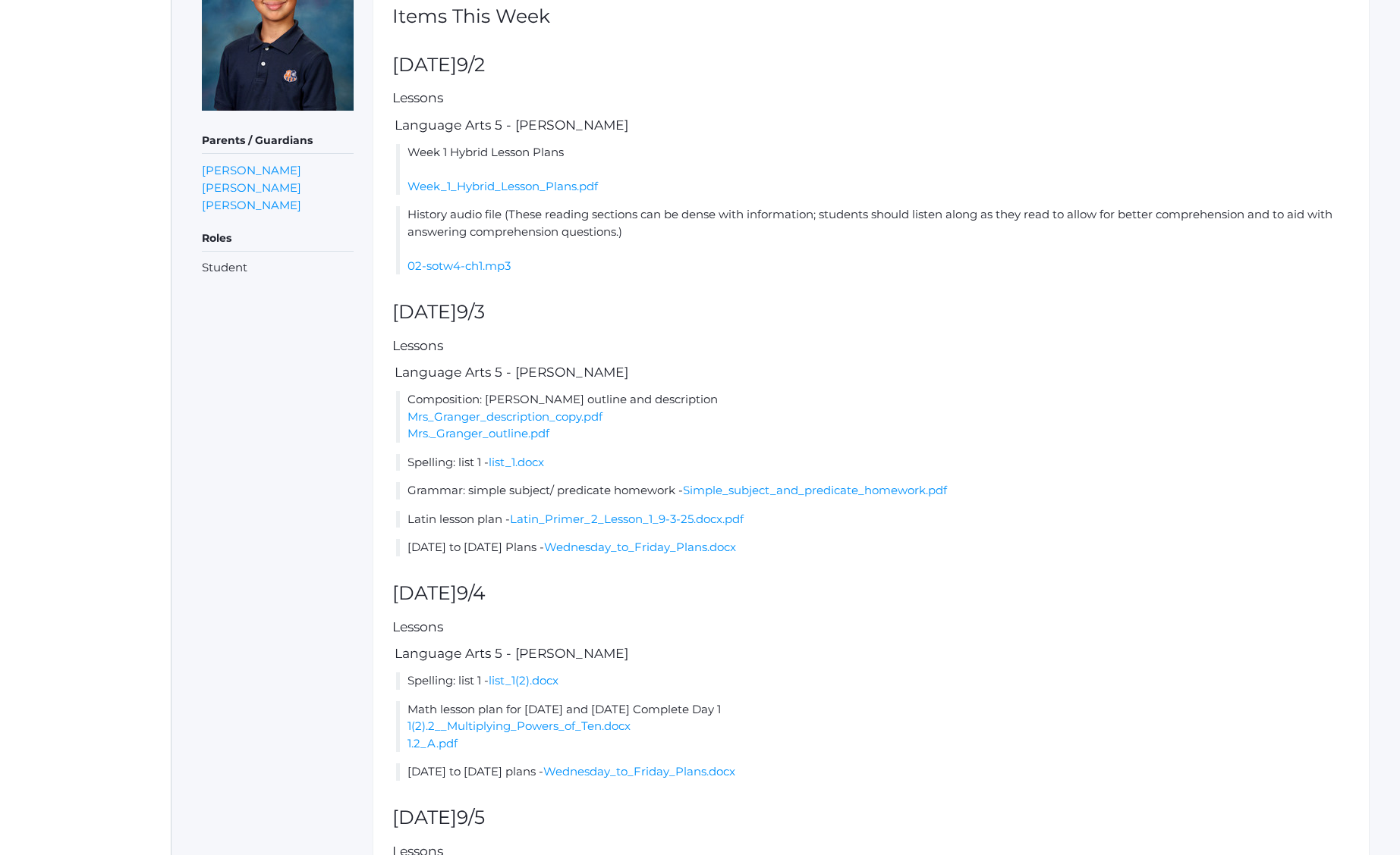
scroll to position [416, 0]
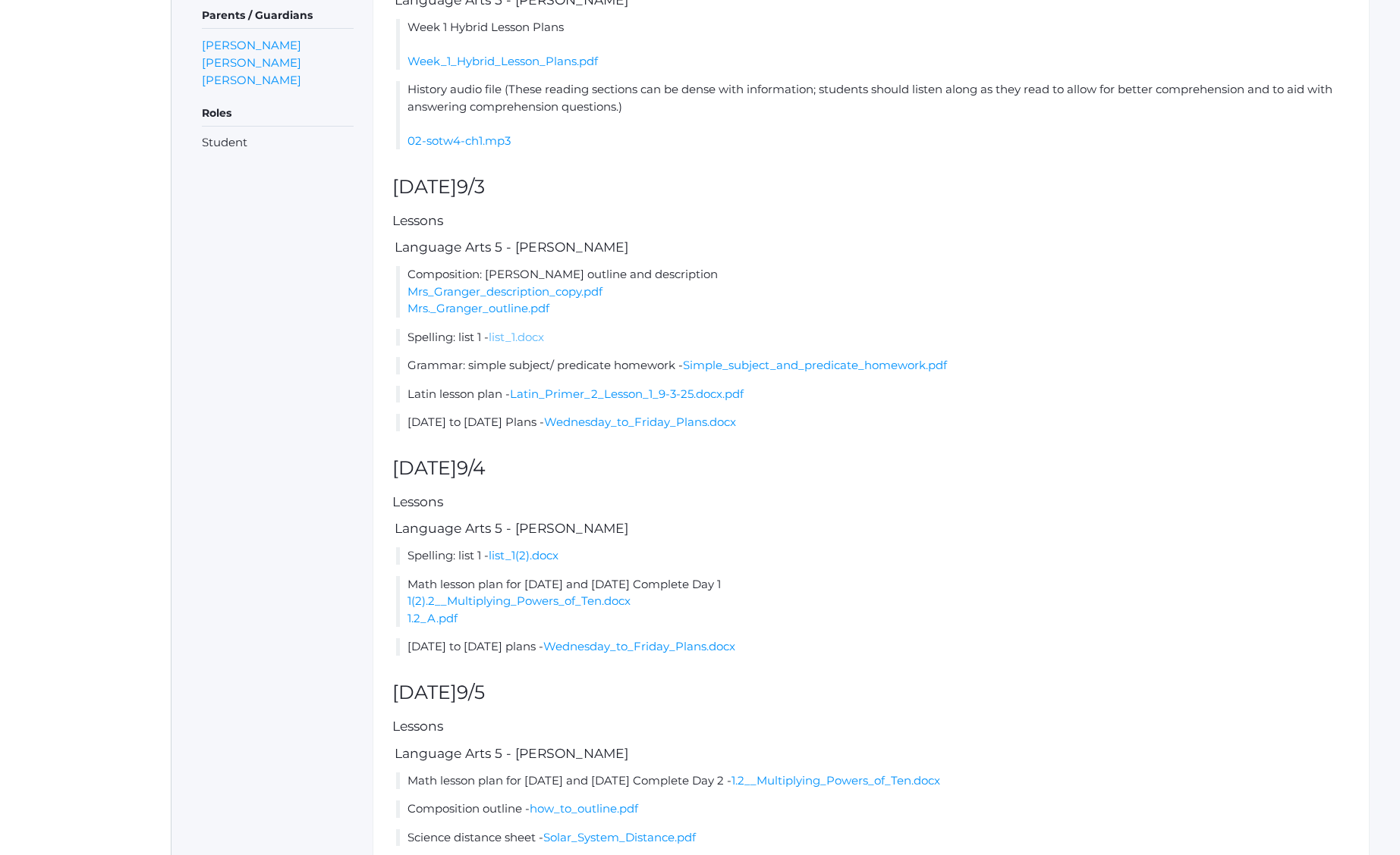
click at [534, 338] on link "list_1.docx" at bounding box center [517, 338] width 56 height 15
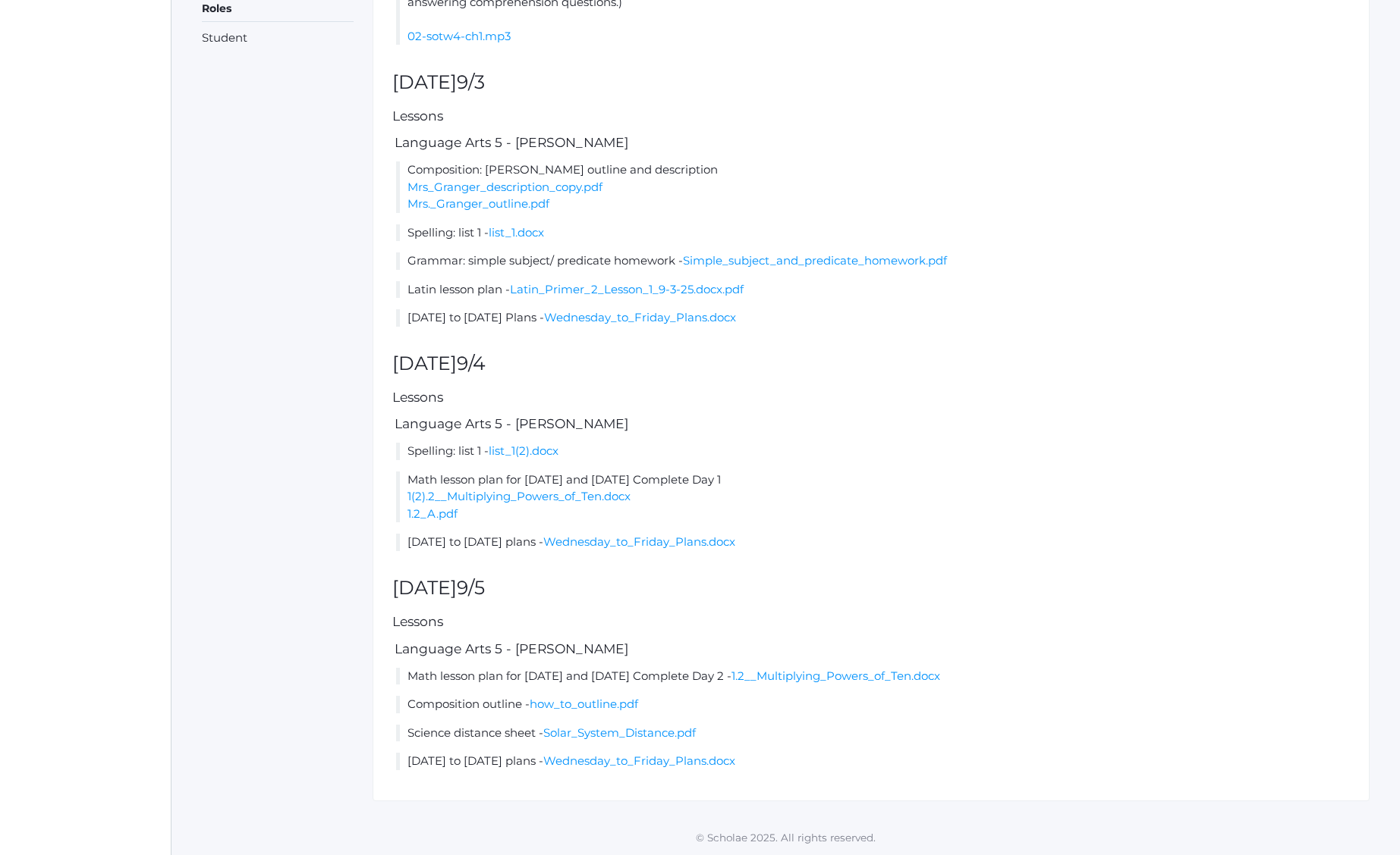
scroll to position [522, 0]
click at [539, 229] on link "list_1.docx" at bounding box center [517, 232] width 56 height 15
click at [497, 494] on link "1(2).2__Multiplying_Powers_of_Ten.docx" at bounding box center [519, 496] width 223 height 15
click at [575, 286] on link "Latin_Primer_2_Lesson_1_9-3-25.docx.pdf" at bounding box center [626, 288] width 234 height 15
click at [523, 231] on link "list_1.docx" at bounding box center [517, 232] width 56 height 15
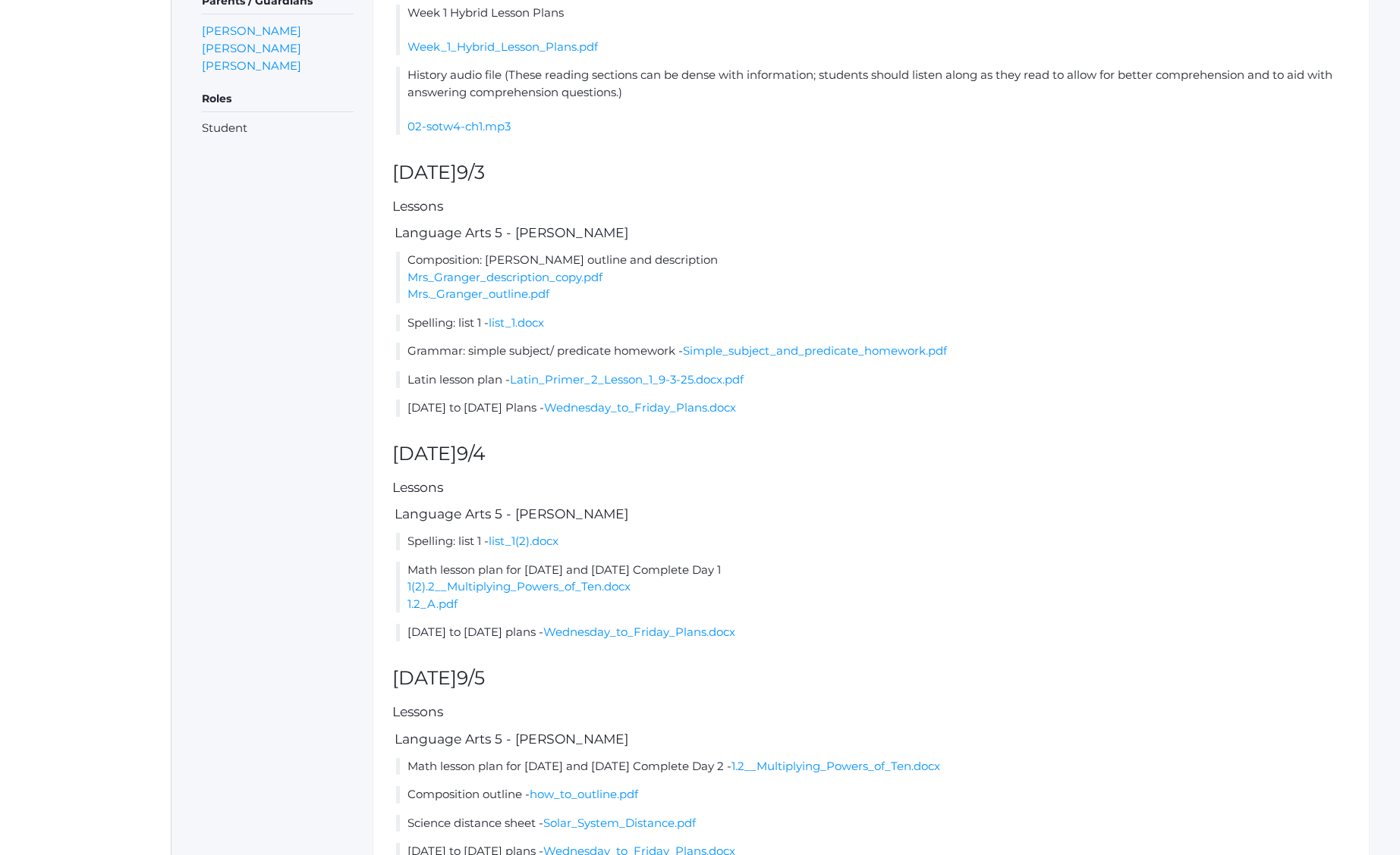
scroll to position [435, 0]
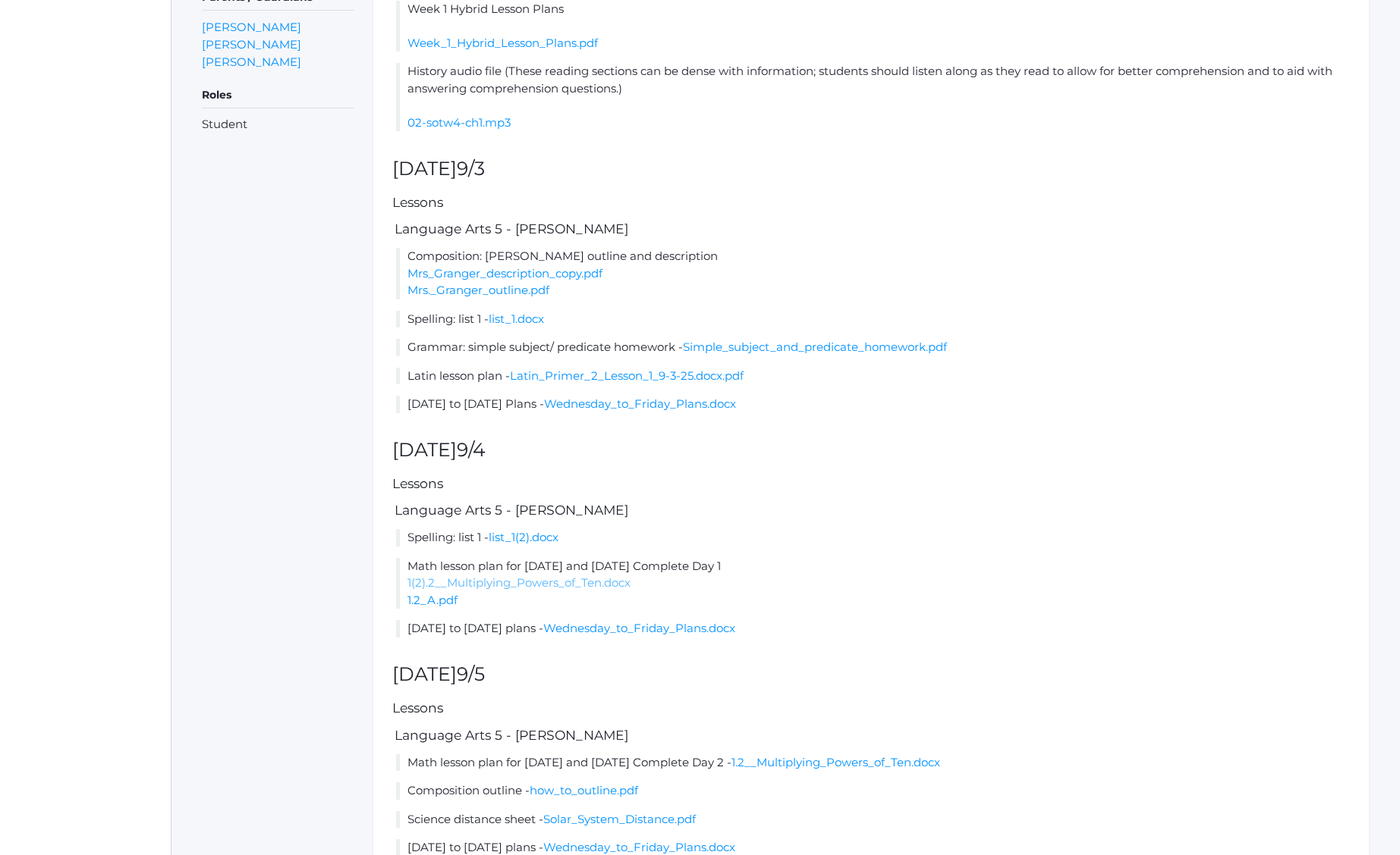
click at [561, 581] on link "1(2).2__Multiplying_Powers_of_Ten.docx" at bounding box center [519, 583] width 223 height 15
click at [436, 599] on link "1.2_A.pdf" at bounding box center [432, 600] width 50 height 15
click at [828, 483] on h5 "Lessons" at bounding box center [871, 484] width 957 height 15
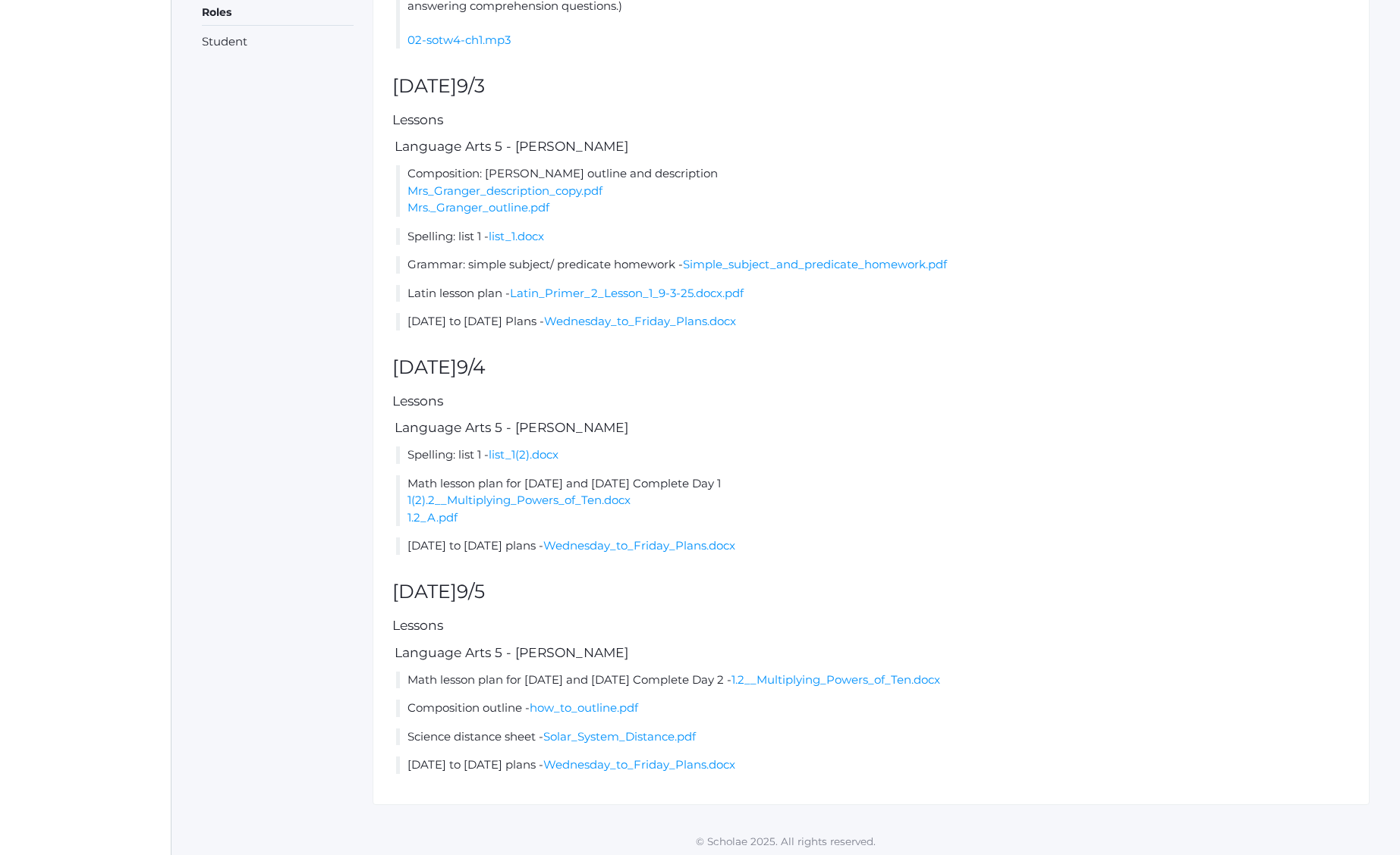
scroll to position [515, 0]
click at [605, 706] on link "how_to_outline.pdf" at bounding box center [584, 710] width 109 height 15
click at [661, 738] on link "Solar_System_Distance.pdf" at bounding box center [619, 739] width 152 height 15
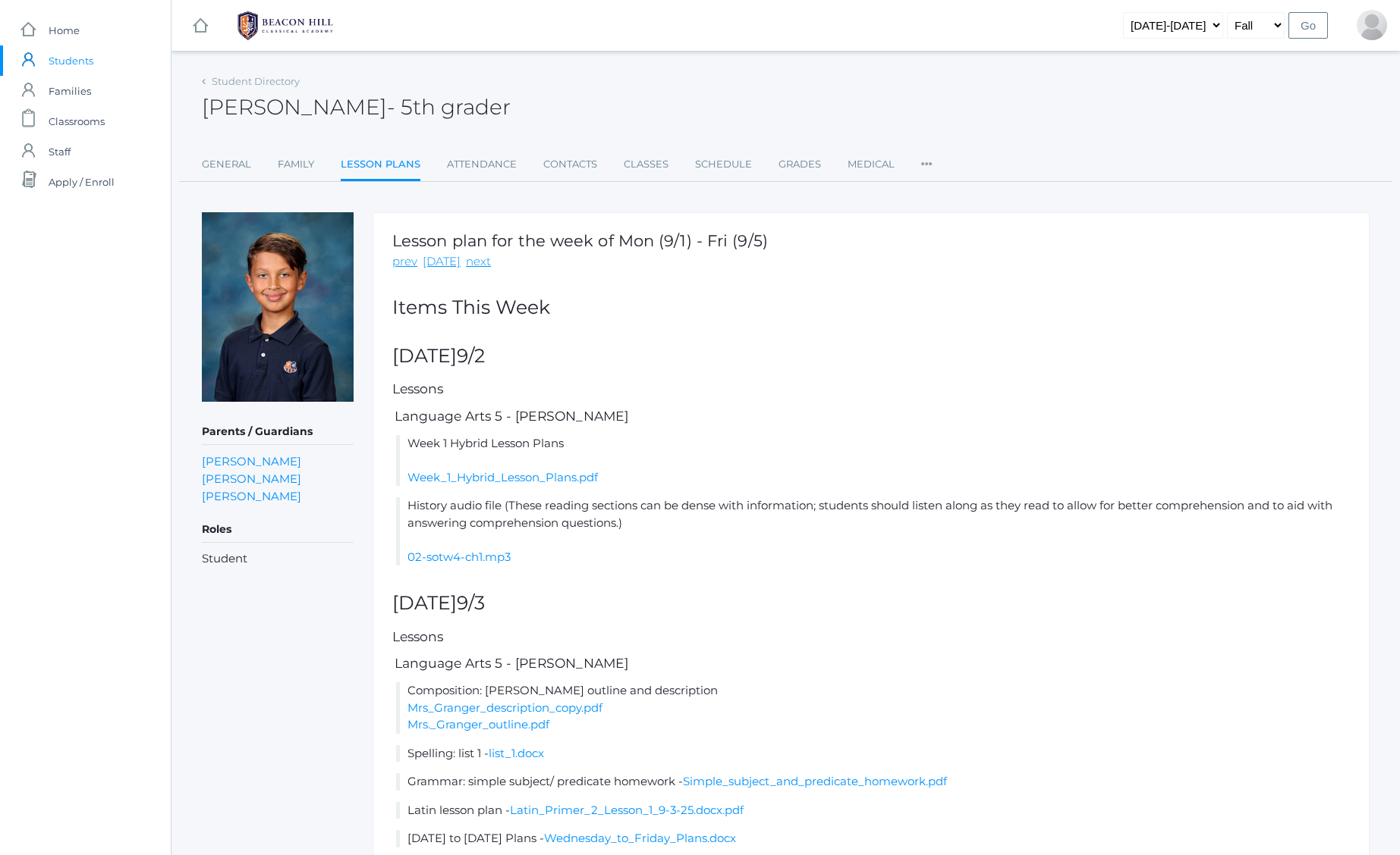
scroll to position [498, 0]
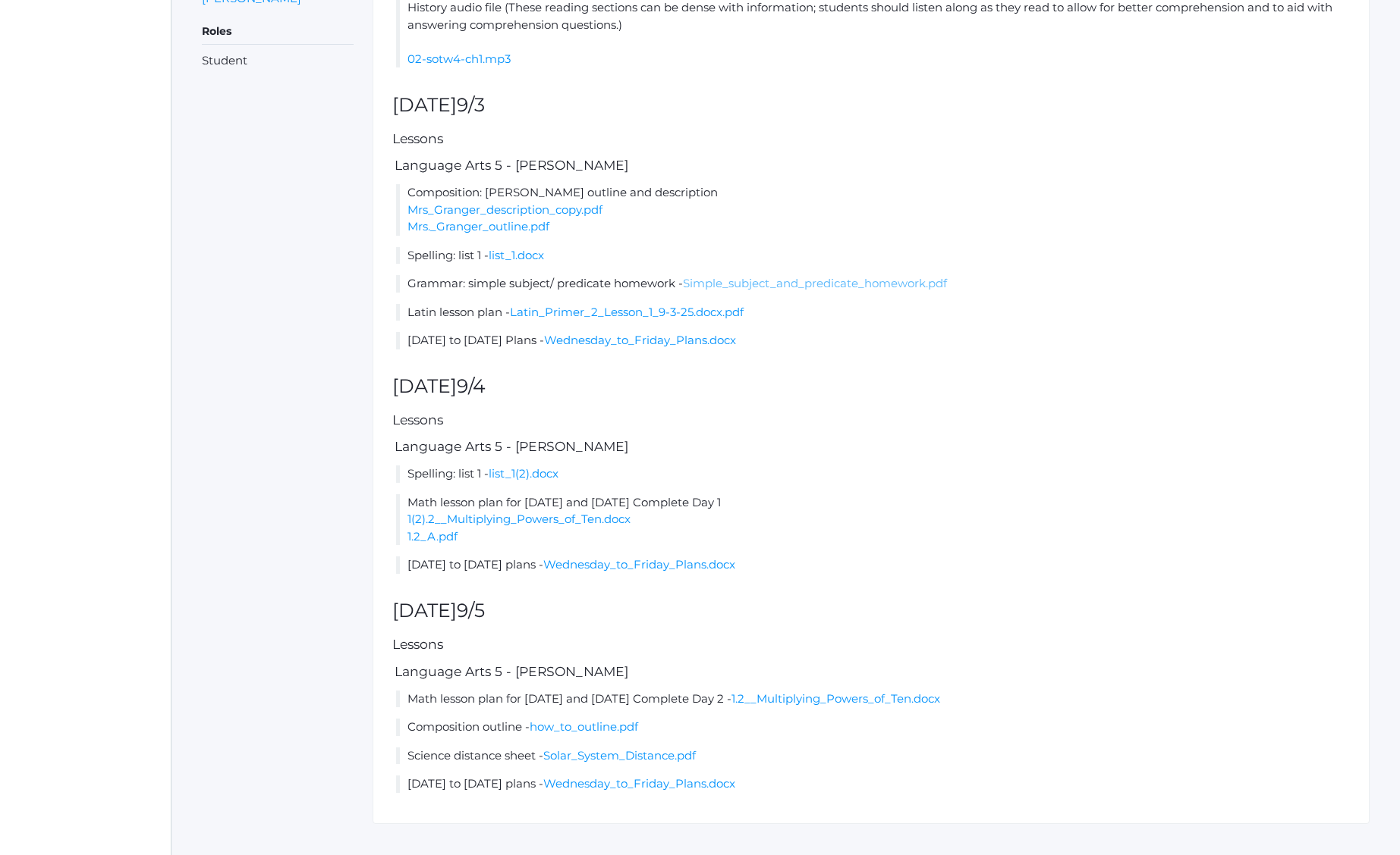
click at [885, 279] on link "Simple_subject_and_predicate_homework.pdf" at bounding box center [815, 284] width 264 height 15
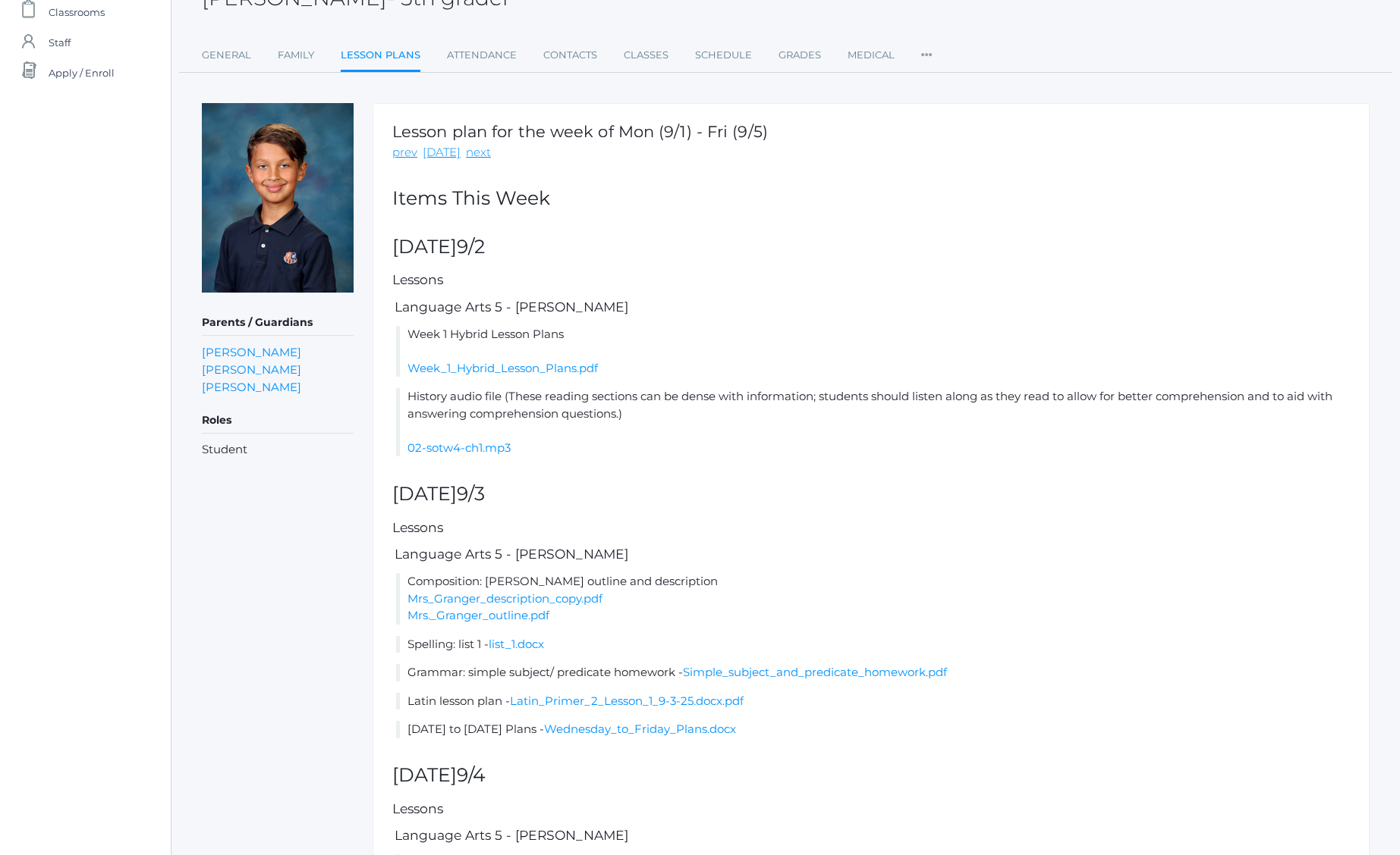
scroll to position [0, 0]
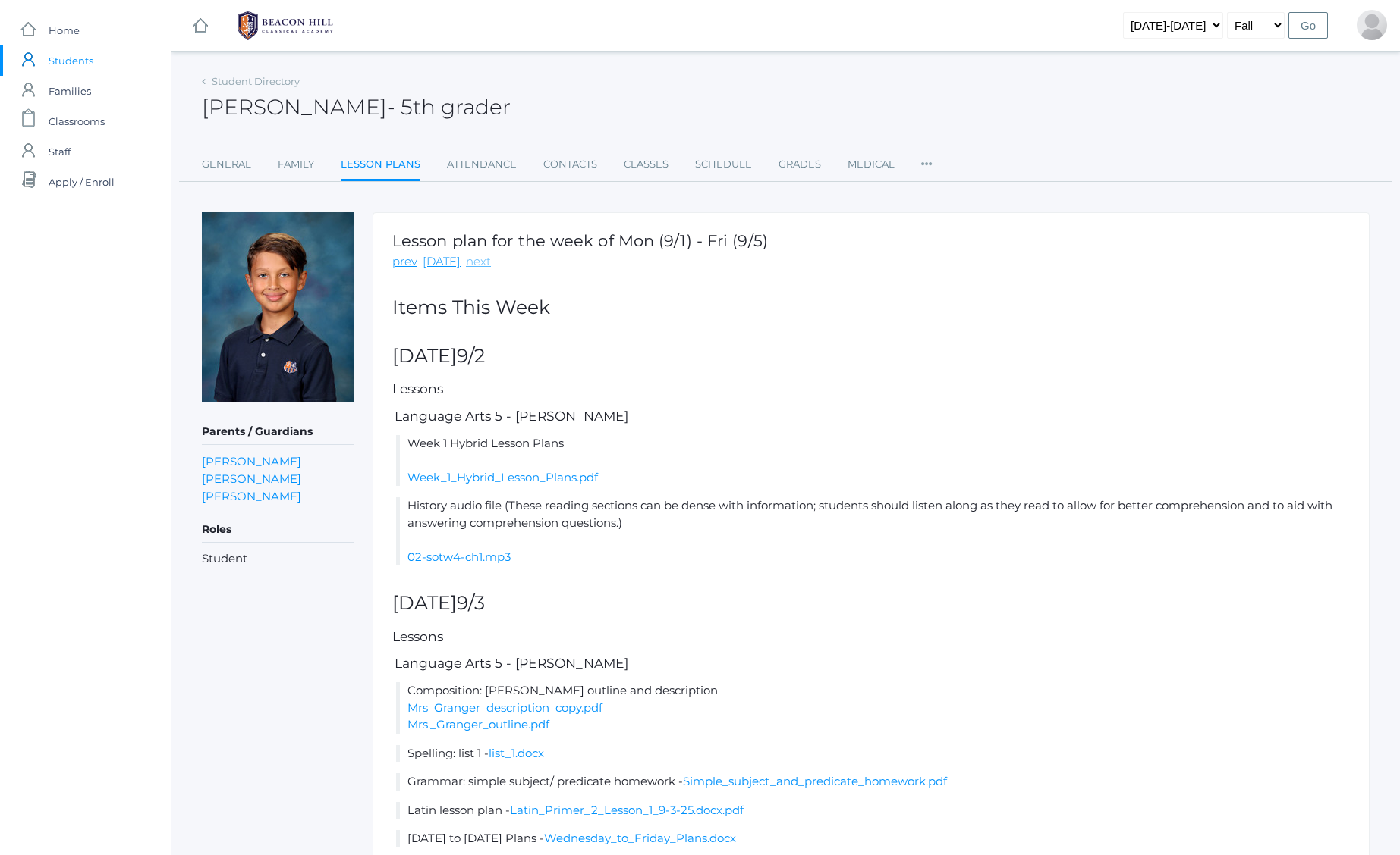
click at [466, 260] on link "next" at bounding box center [478, 262] width 25 height 18
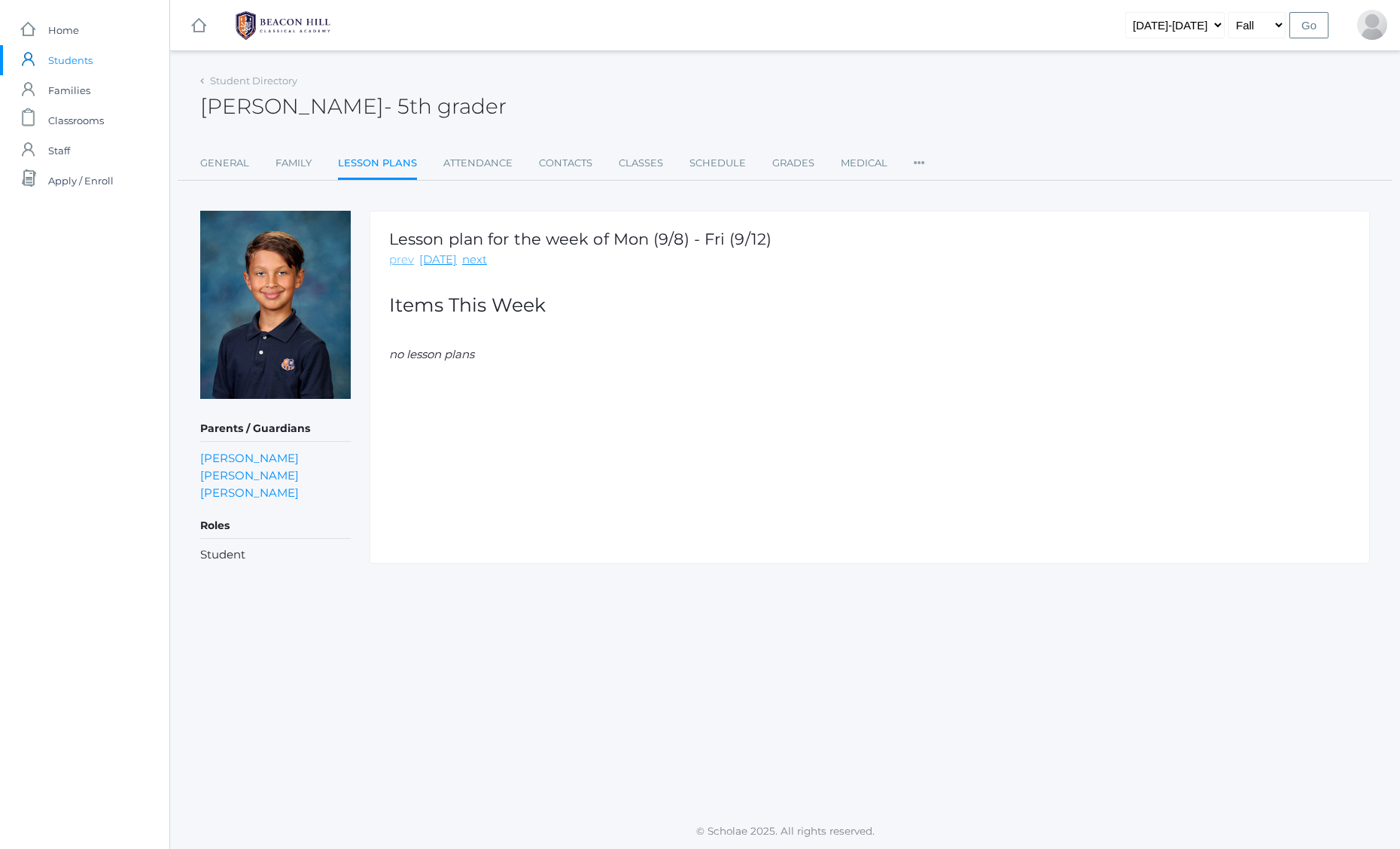
click at [407, 262] on link "prev" at bounding box center [401, 260] width 25 height 17
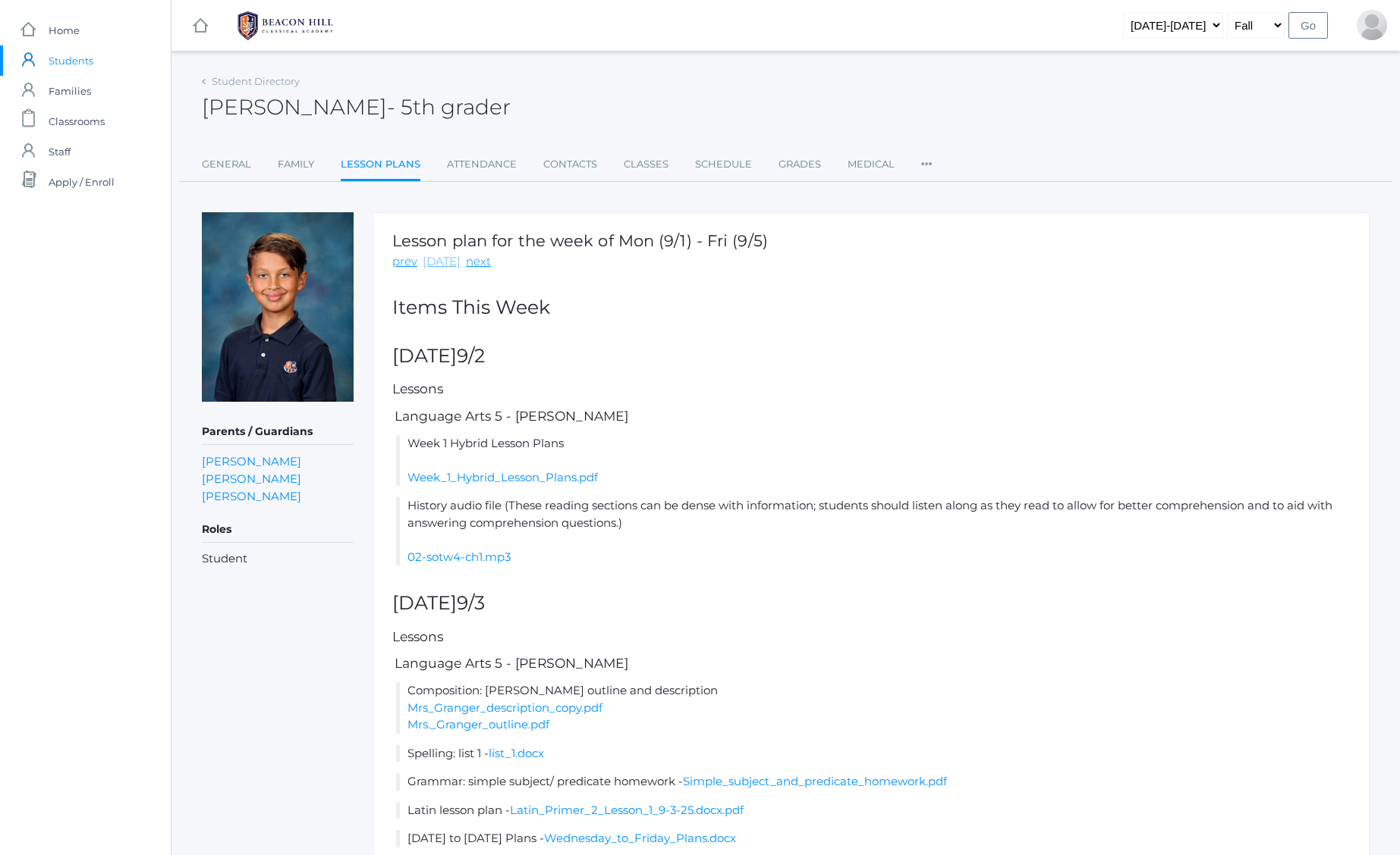
click at [430, 262] on link "[DATE]" at bounding box center [441, 262] width 38 height 18
click at [441, 260] on link "[DATE]" at bounding box center [441, 262] width 38 height 18
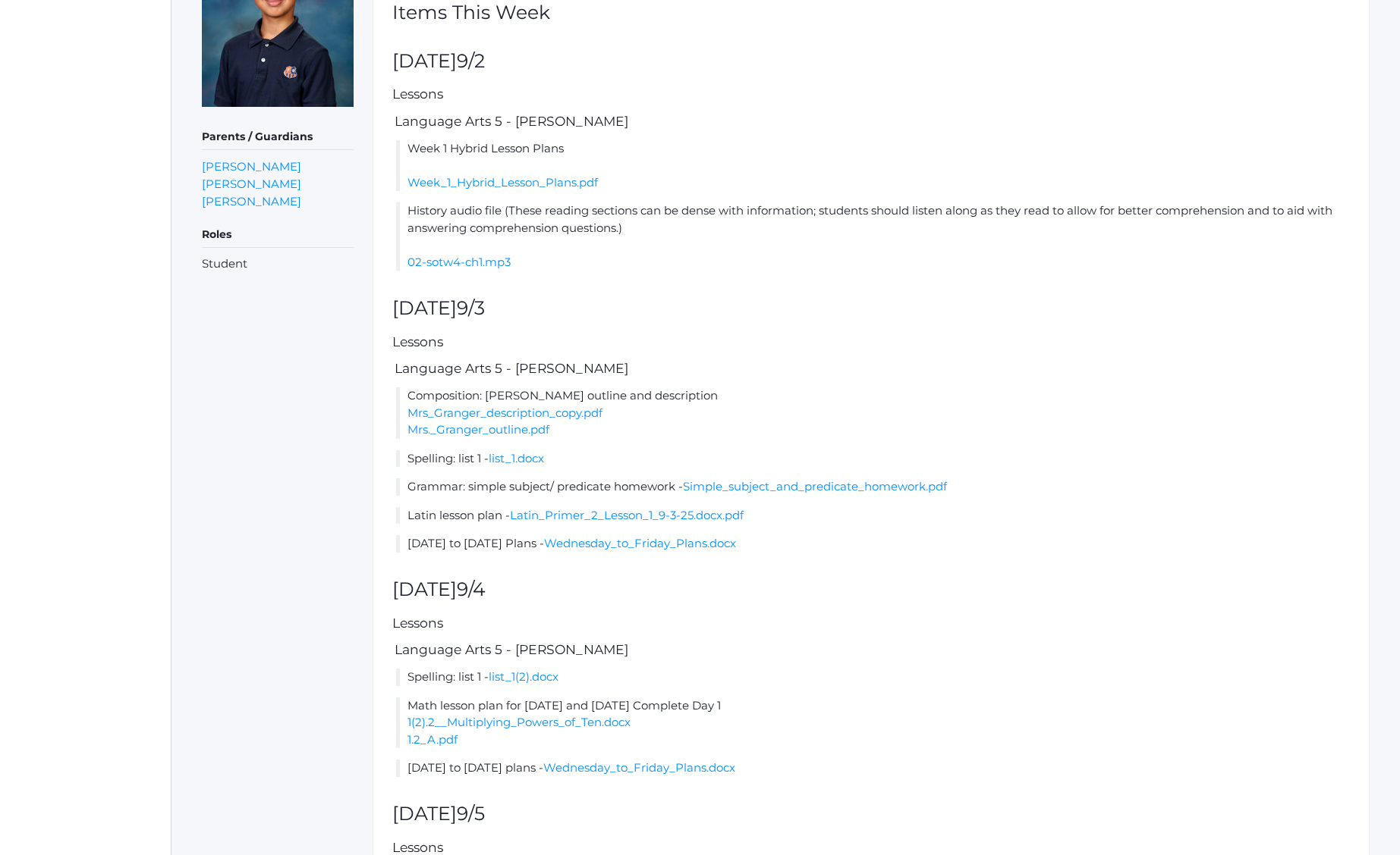
scroll to position [289, 0]
